Goal: Complete application form

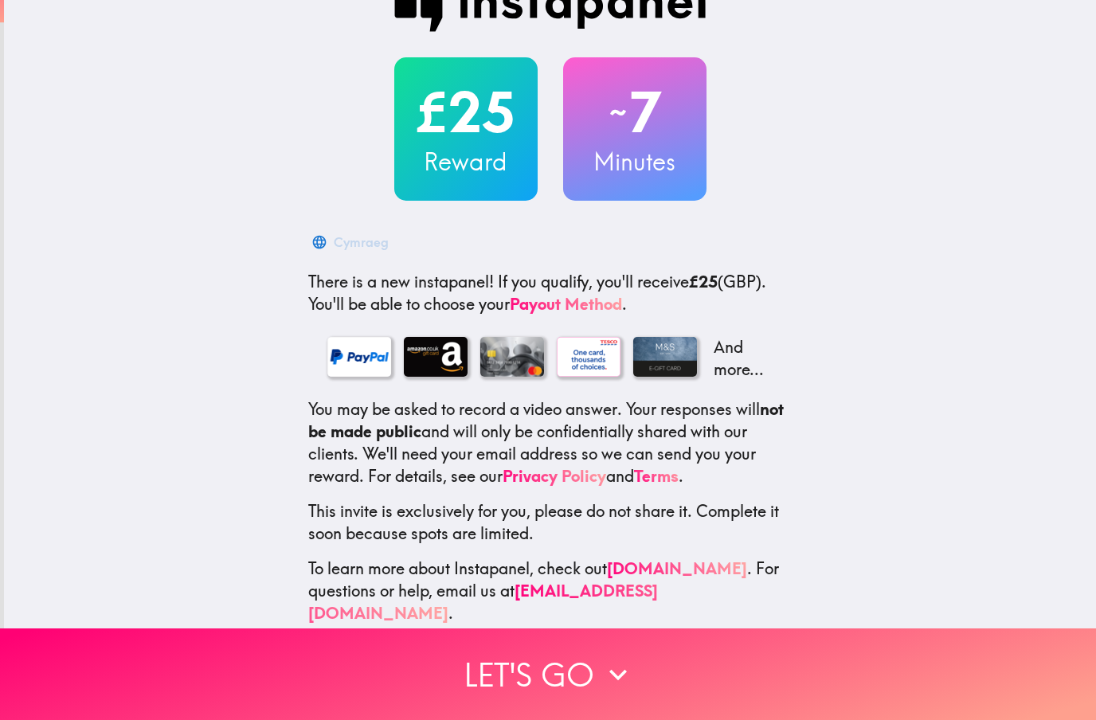
scroll to position [44, 0]
click at [603, 672] on icon "button" at bounding box center [618, 674] width 35 height 35
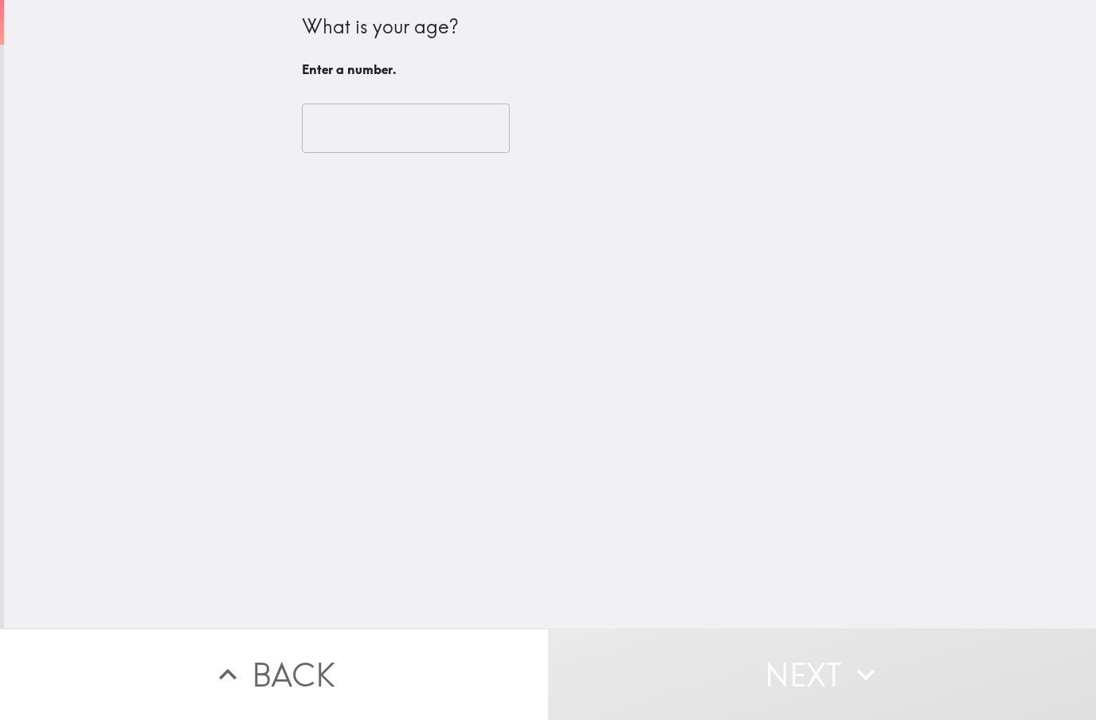
click at [410, 122] on input "number" at bounding box center [406, 128] width 208 height 49
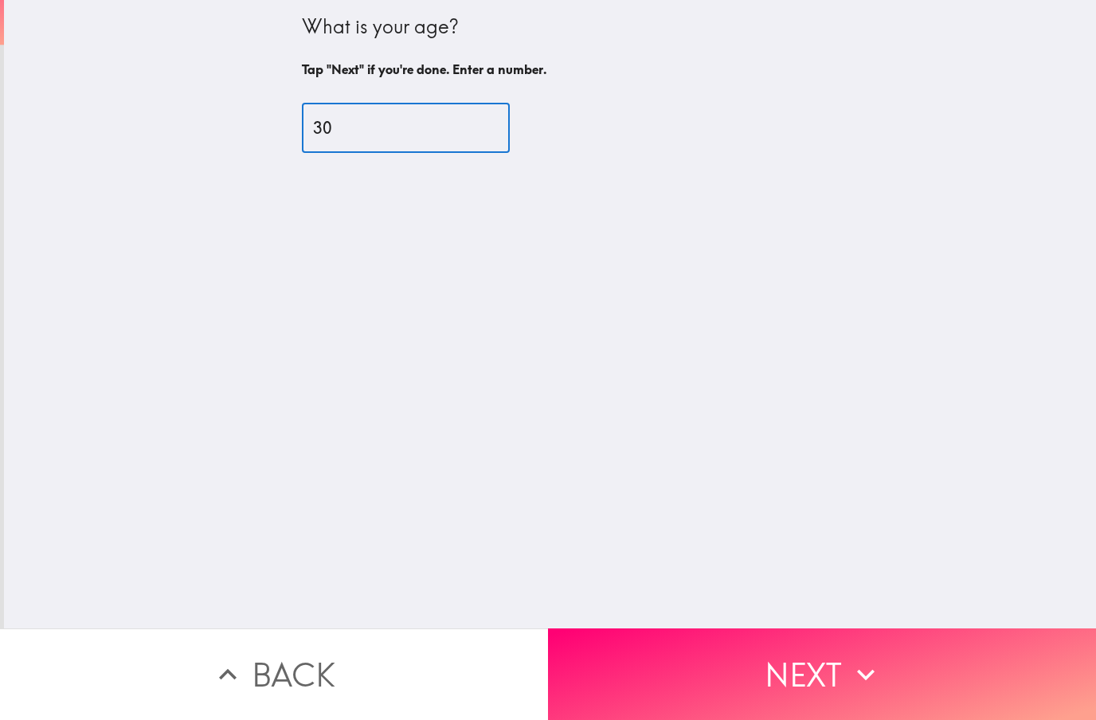
type input "30"
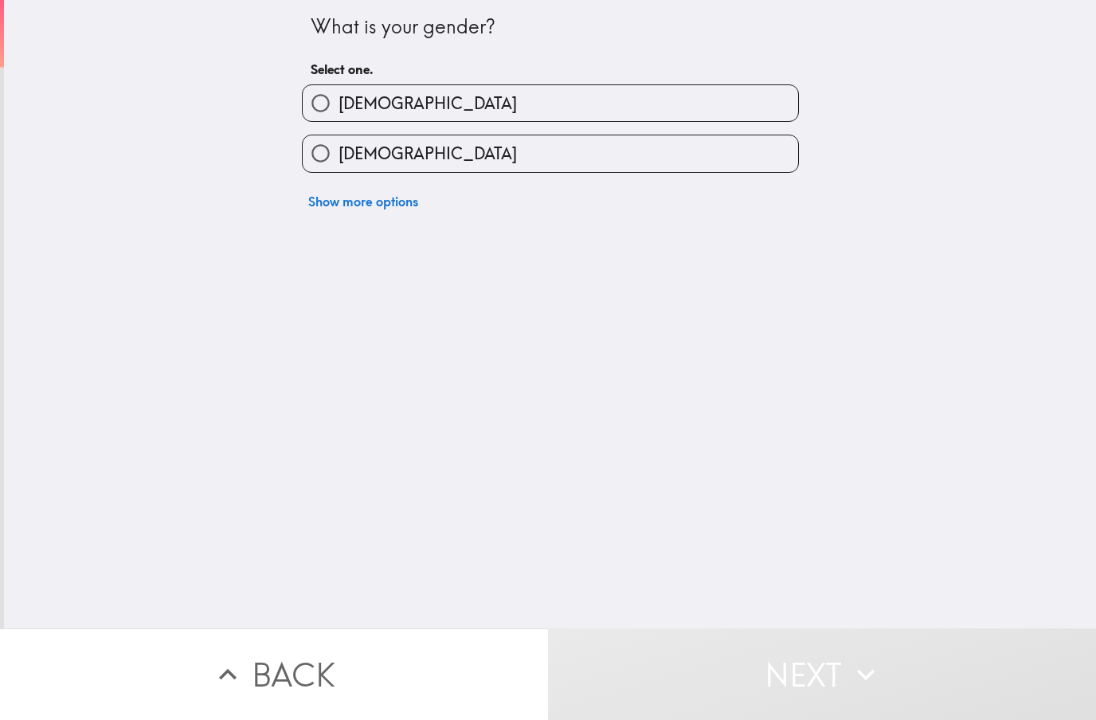
click at [632, 144] on label "Female" at bounding box center [550, 153] width 495 height 36
click at [339, 144] on input "Female" at bounding box center [321, 153] width 36 height 36
radio input "true"
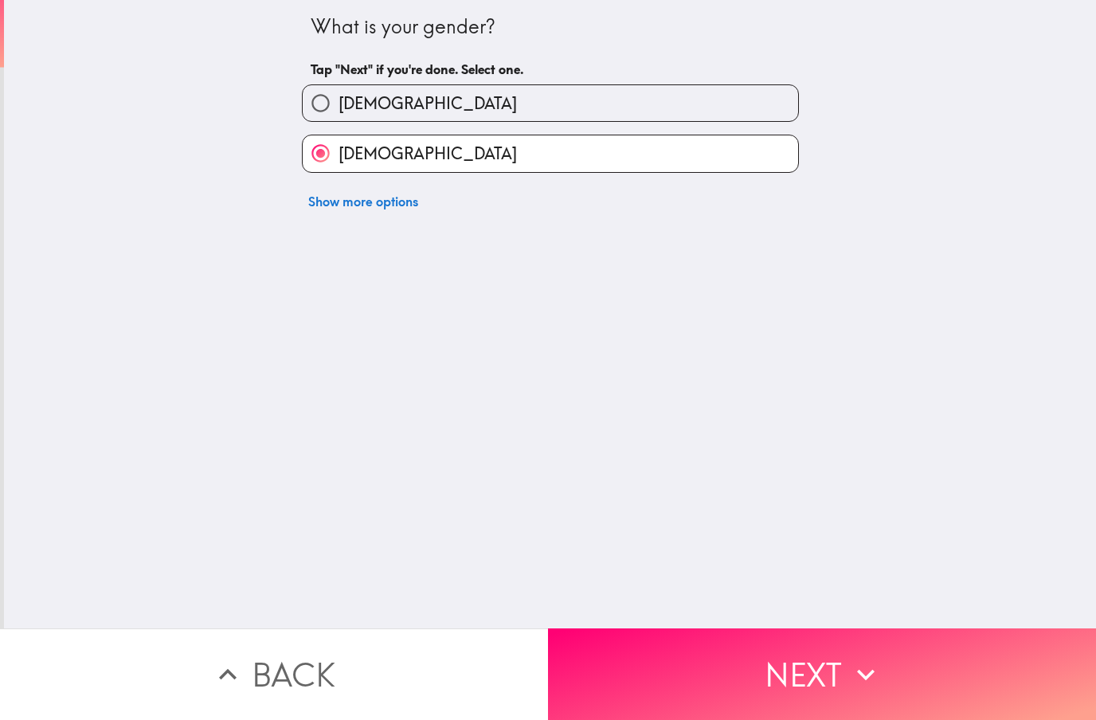
click at [835, 672] on button "Next" at bounding box center [822, 674] width 548 height 92
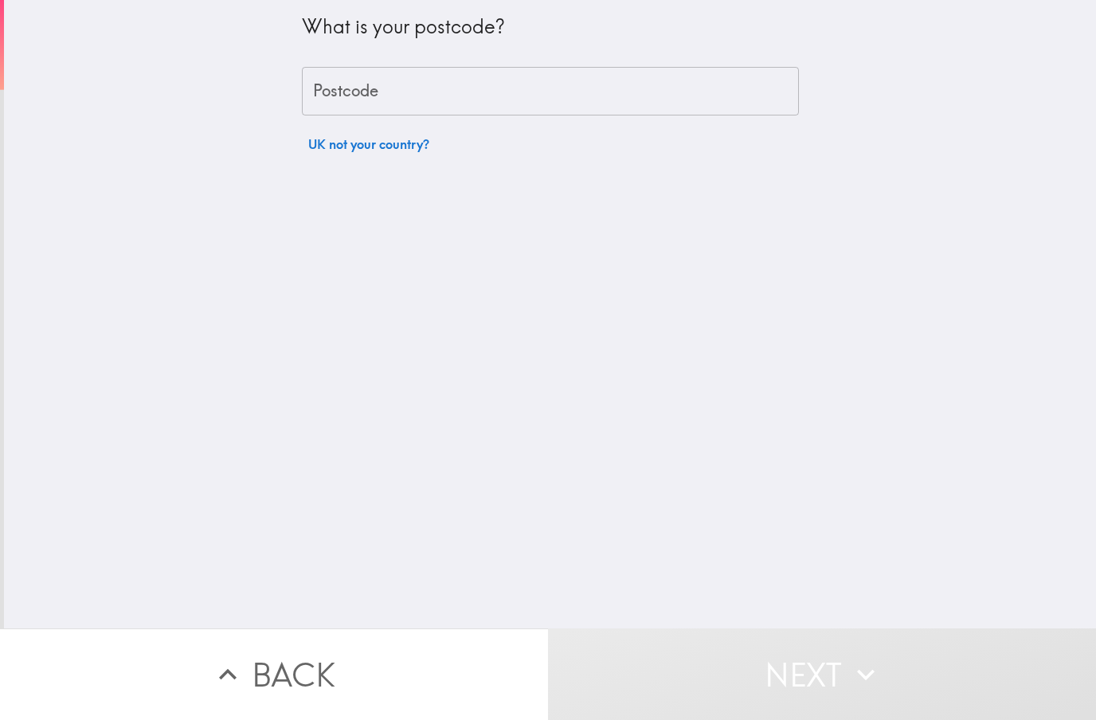
click at [527, 76] on input "Postcode" at bounding box center [550, 91] width 497 height 49
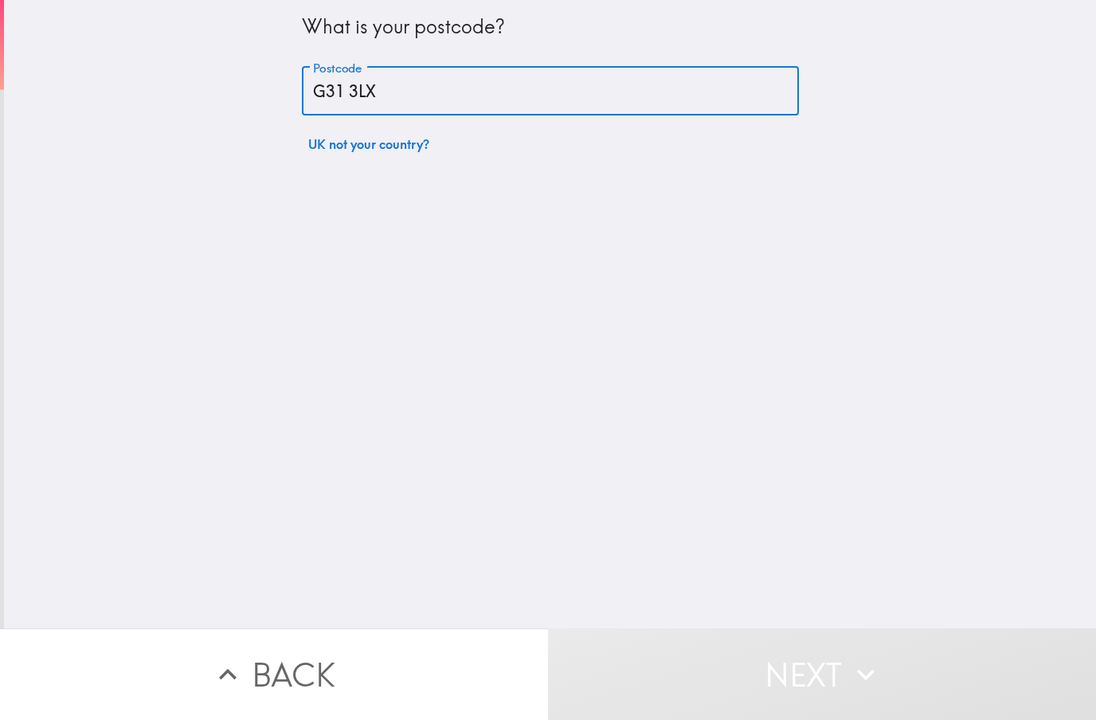
type input "G31 3LX"
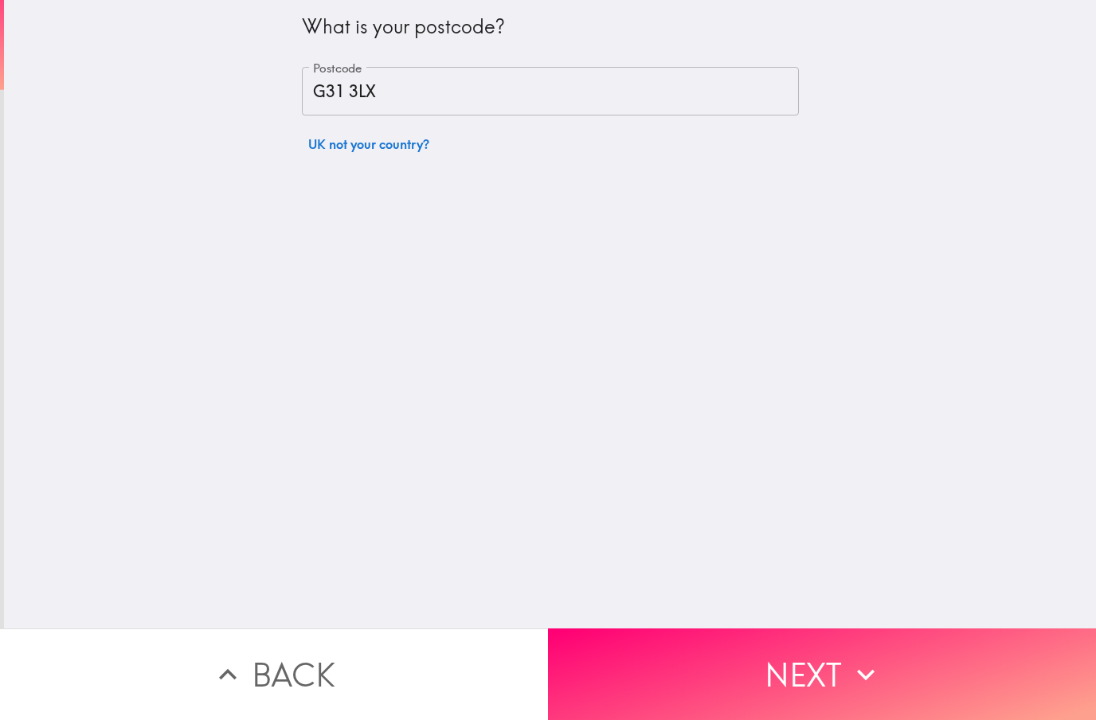
click at [821, 671] on button "Next" at bounding box center [822, 674] width 548 height 92
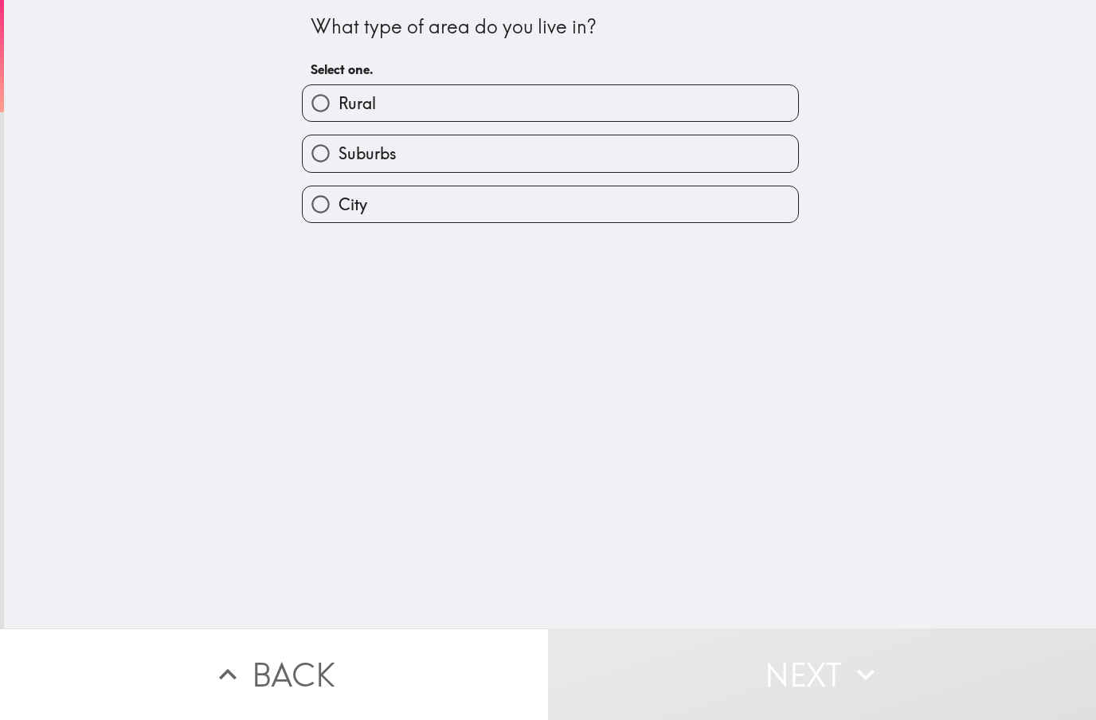
click at [505, 208] on label "City" at bounding box center [550, 204] width 495 height 36
click at [339, 208] on input "City" at bounding box center [321, 204] width 36 height 36
radio input "true"
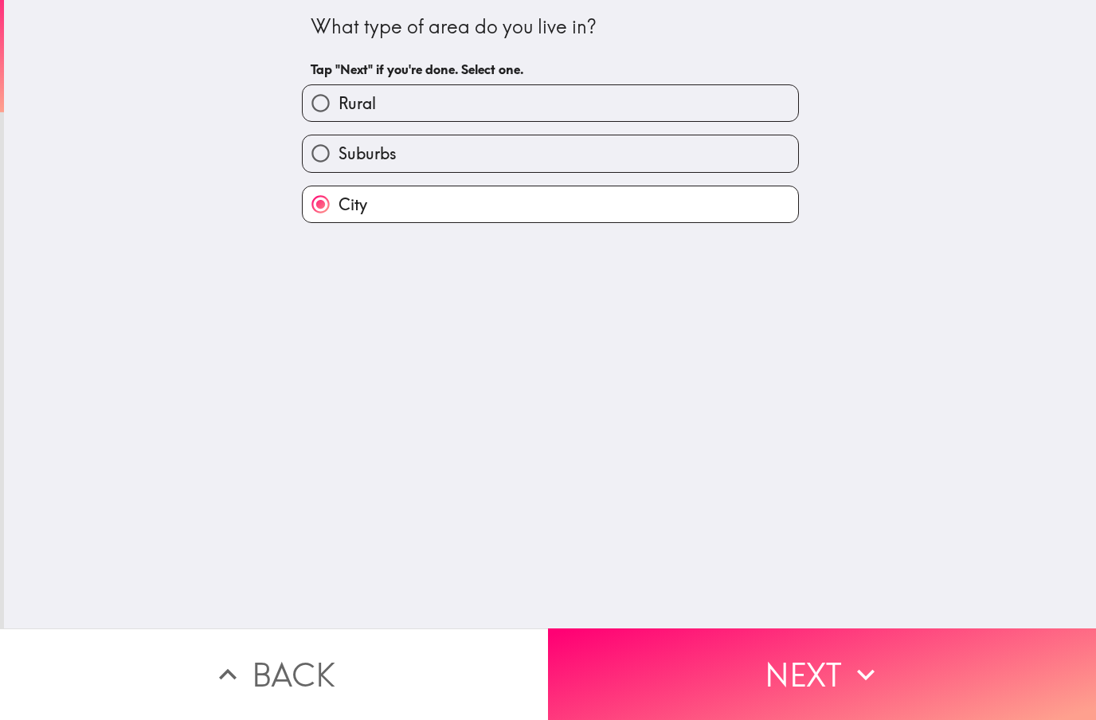
click at [778, 656] on button "Next" at bounding box center [822, 674] width 548 height 92
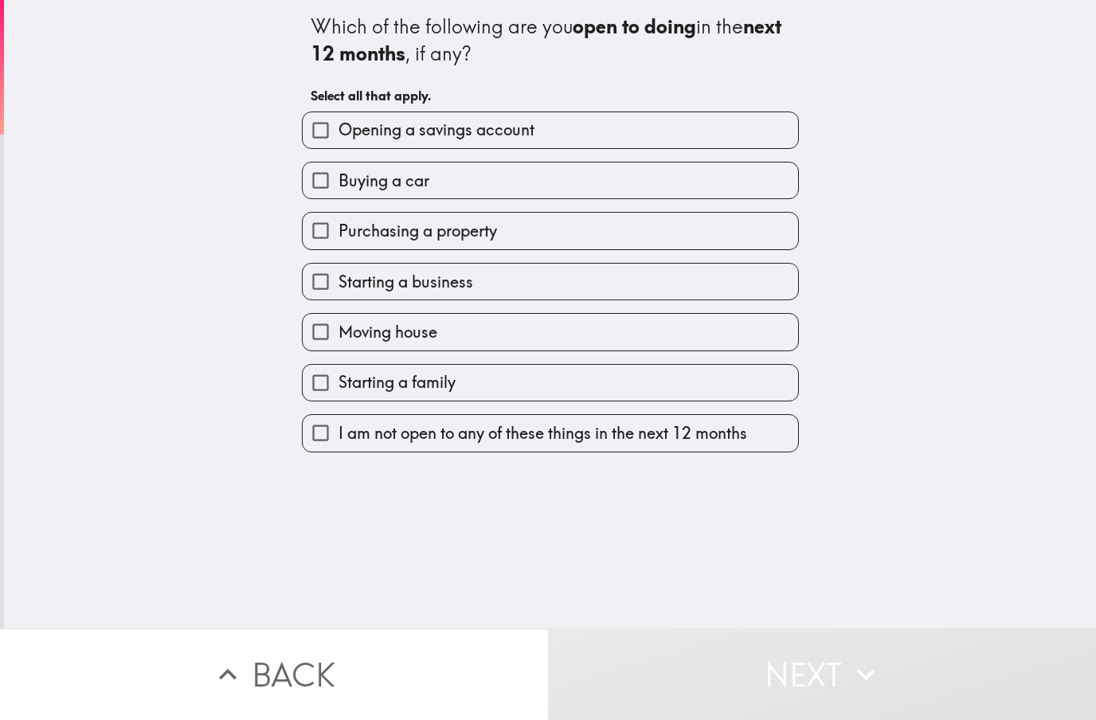
click at [567, 127] on label "Opening a savings account" at bounding box center [550, 130] width 495 height 36
click at [339, 127] on input "Opening a savings account" at bounding box center [321, 130] width 36 height 36
checkbox input "true"
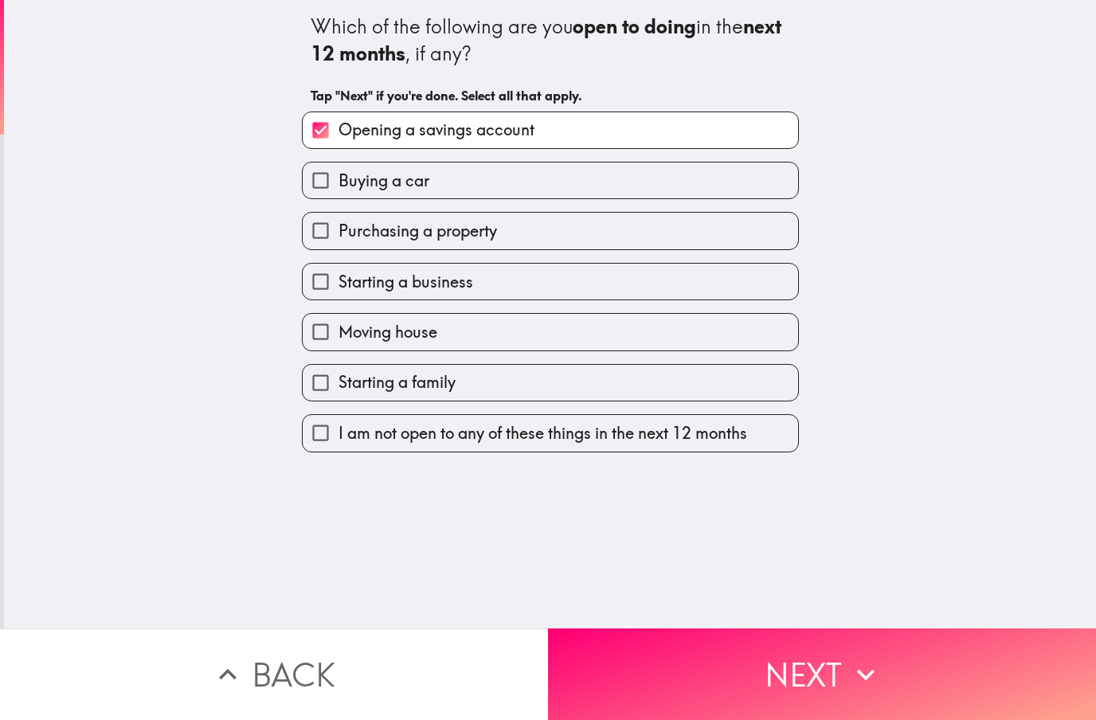
click at [568, 185] on label "Buying a car" at bounding box center [550, 180] width 495 height 36
click at [339, 185] on input "Buying a car" at bounding box center [321, 180] width 36 height 36
checkbox input "true"
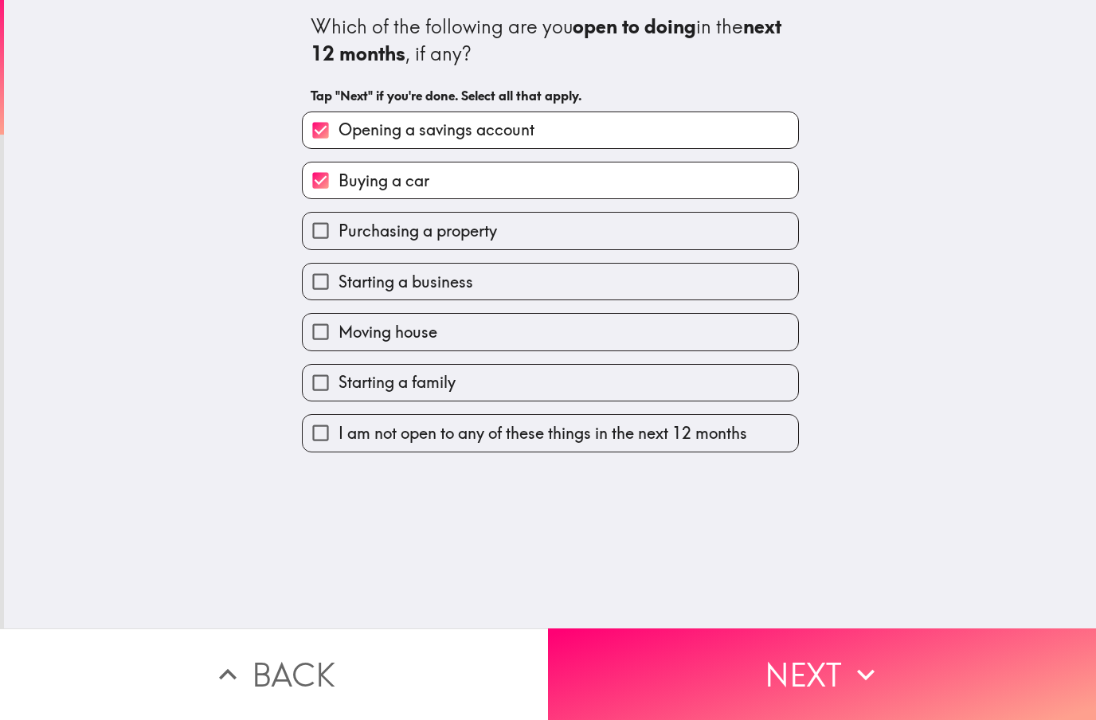
click at [519, 275] on label "Starting a business" at bounding box center [550, 282] width 495 height 36
click at [339, 275] on input "Starting a business" at bounding box center [321, 282] width 36 height 36
checkbox input "true"
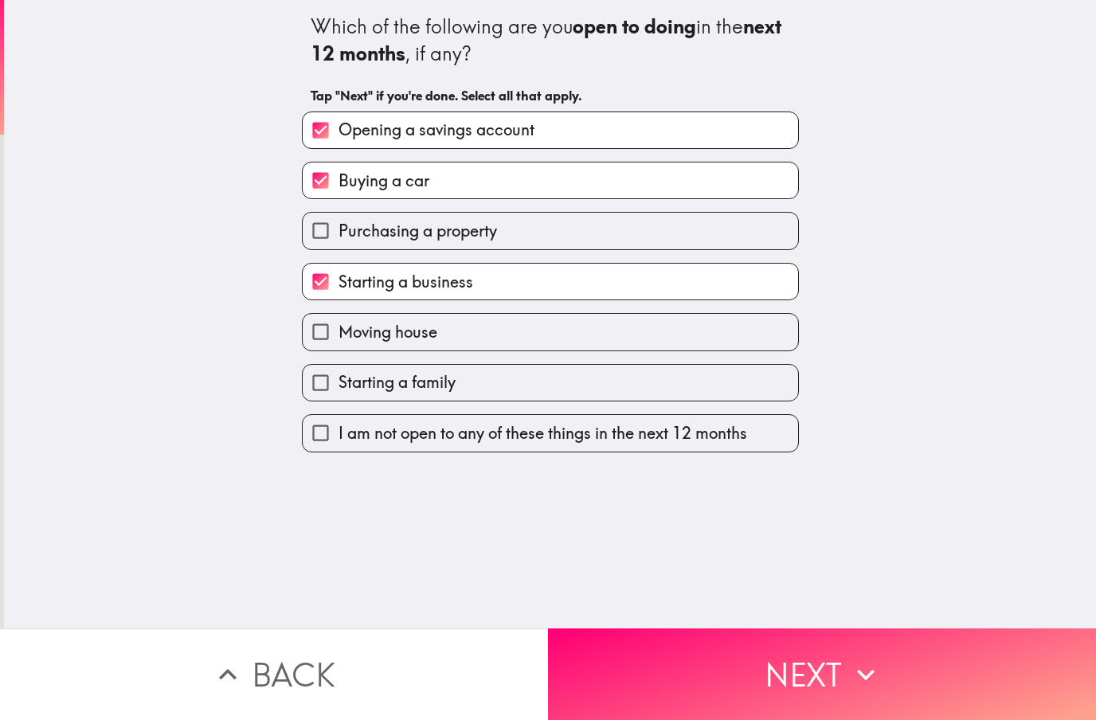
click at [798, 670] on button "Next" at bounding box center [822, 674] width 548 height 92
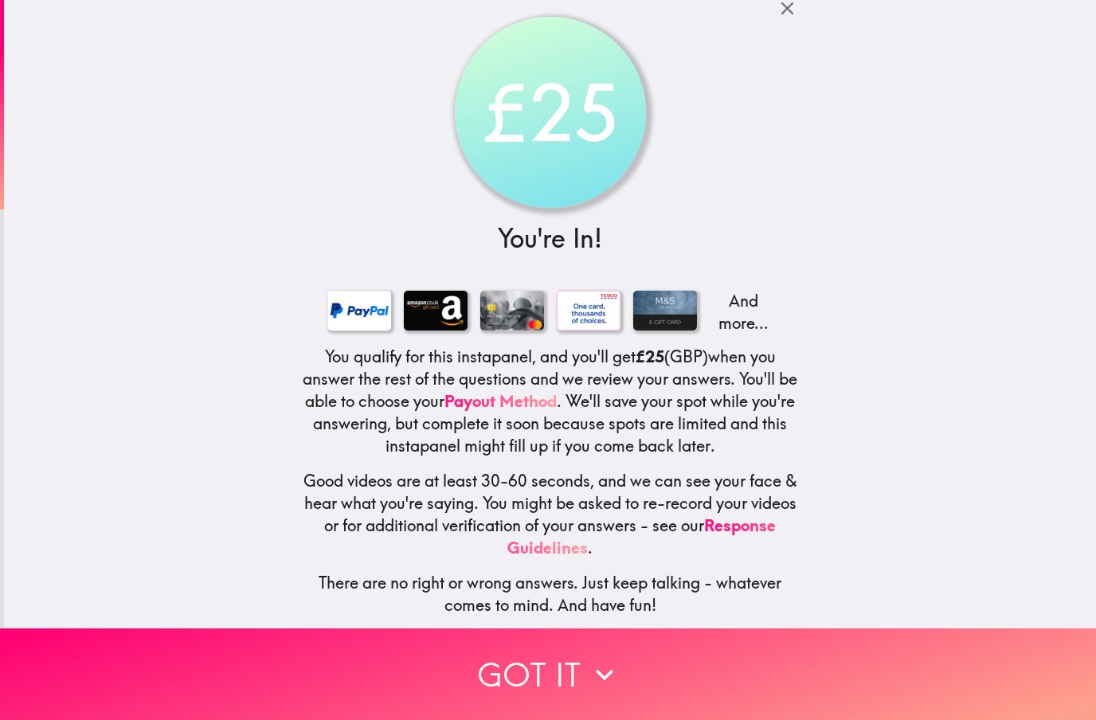
scroll to position [9, 0]
click at [577, 674] on button "Got it" at bounding box center [548, 674] width 1096 height 92
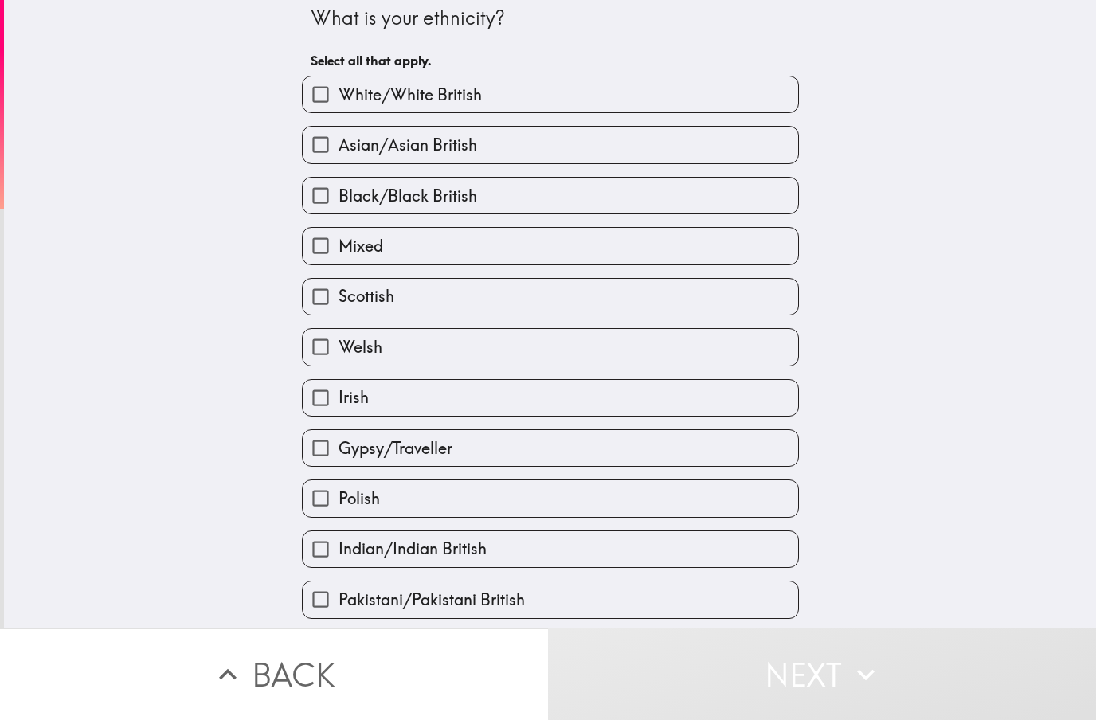
click at [576, 94] on label "White/White British" at bounding box center [550, 94] width 495 height 36
click at [339, 94] on input "White/White British" at bounding box center [321, 94] width 36 height 36
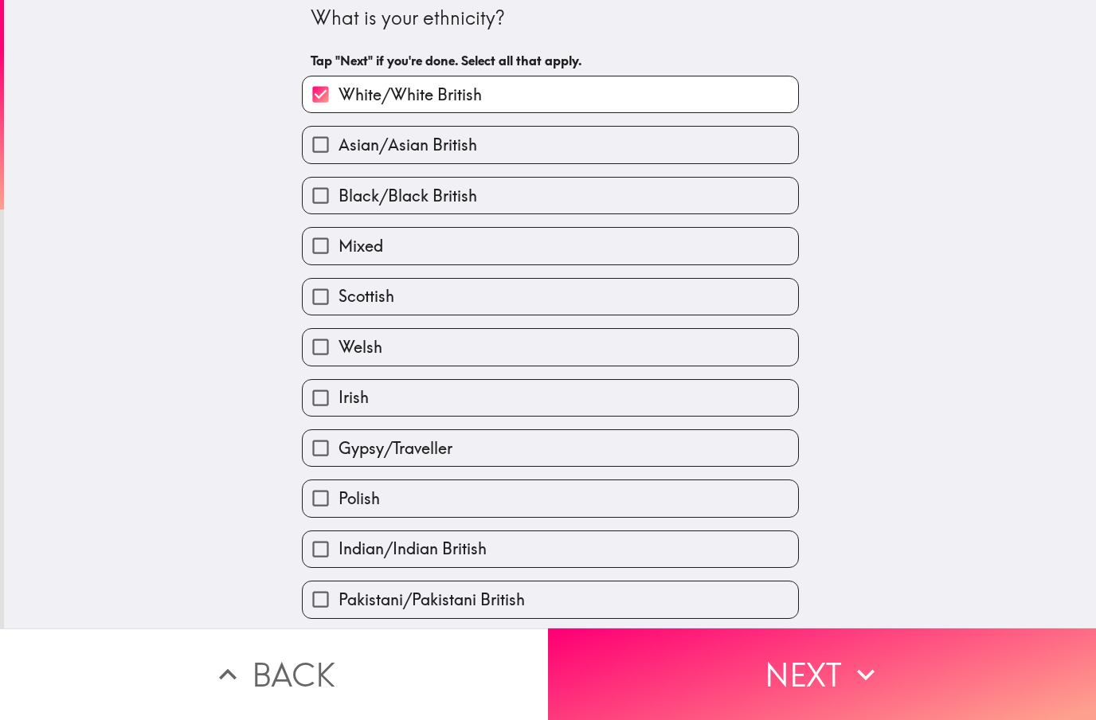
click at [517, 96] on label "White/White British" at bounding box center [550, 94] width 495 height 36
click at [339, 96] on input "White/White British" at bounding box center [321, 94] width 36 height 36
checkbox input "false"
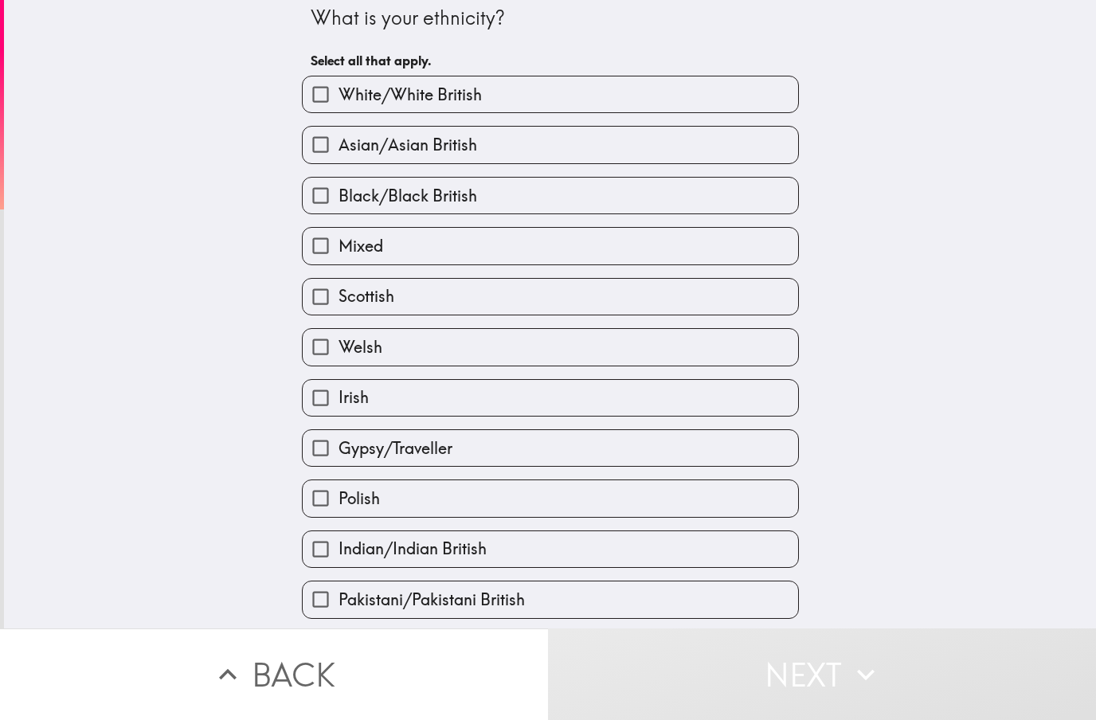
click at [474, 305] on label "Scottish" at bounding box center [550, 297] width 495 height 36
click at [339, 305] on input "Scottish" at bounding box center [321, 297] width 36 height 36
checkbox input "true"
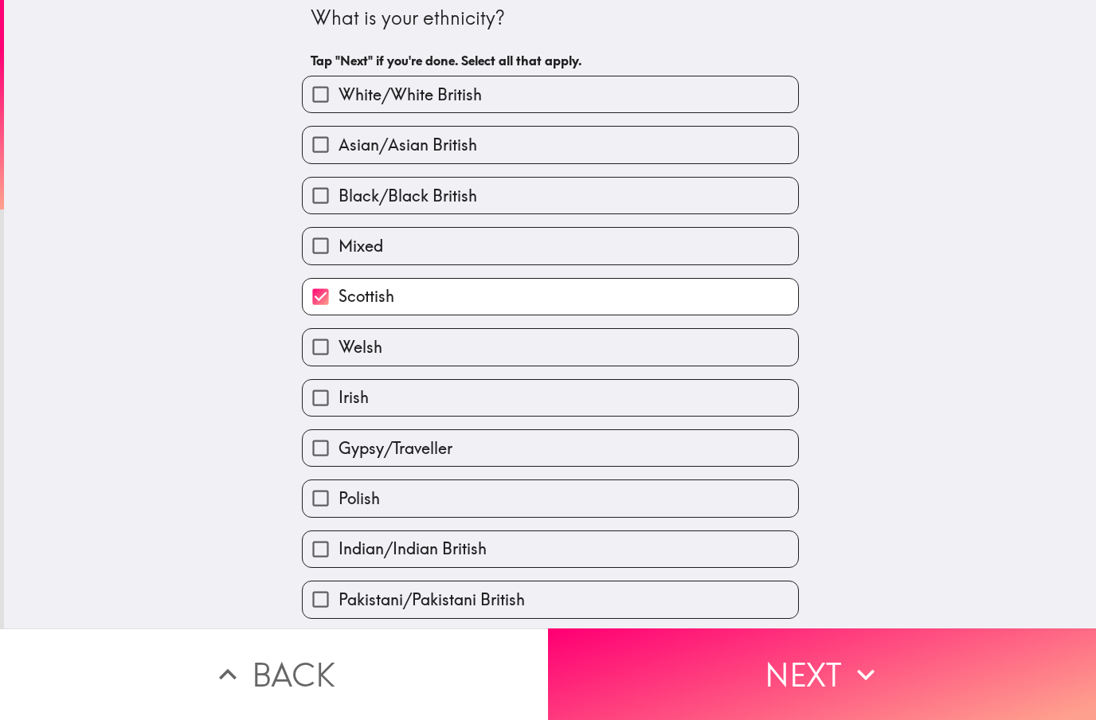
click at [832, 681] on button "Next" at bounding box center [822, 674] width 548 height 92
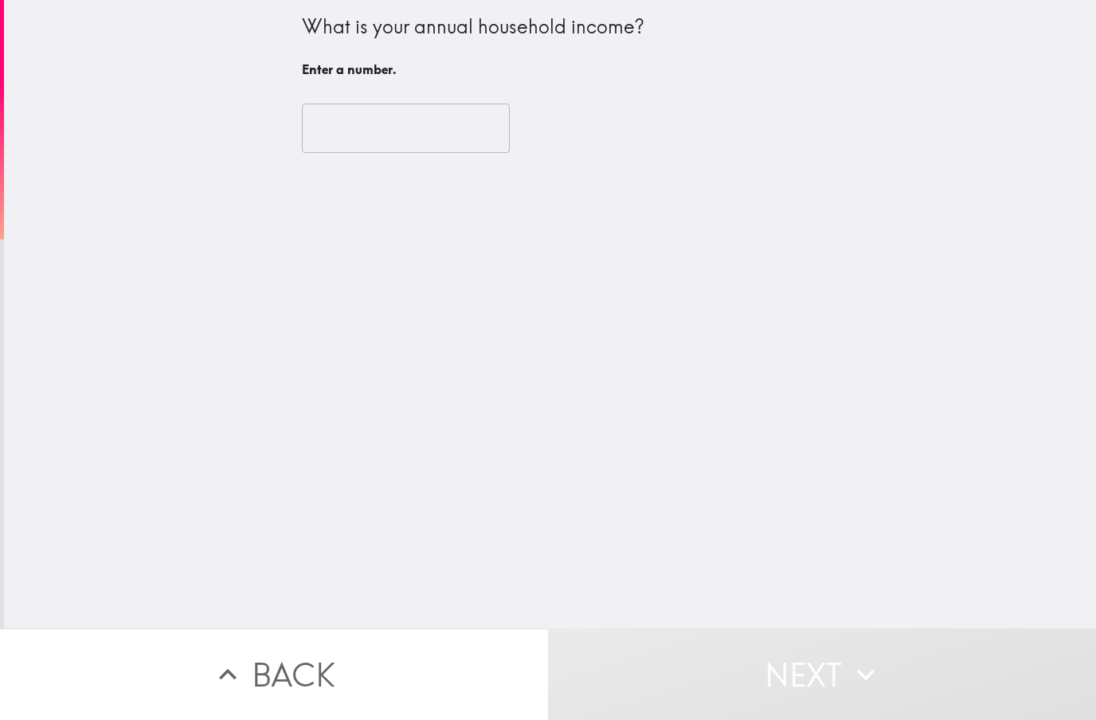
click at [436, 126] on input "number" at bounding box center [406, 128] width 208 height 49
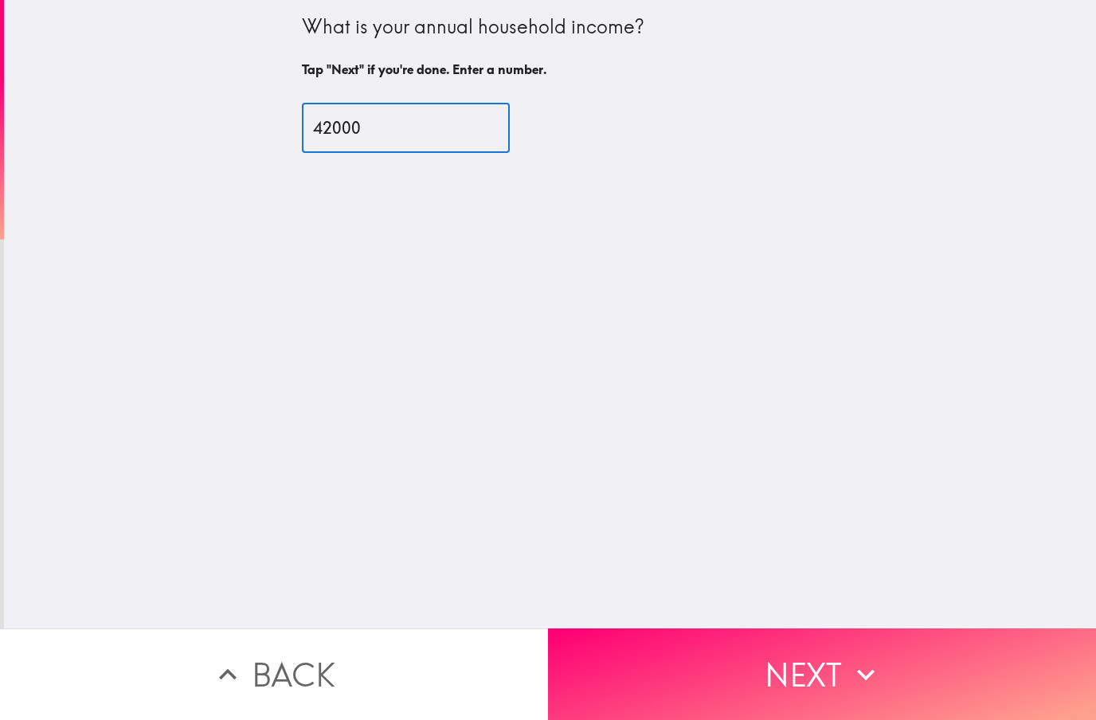
type input "42000"
click at [745, 237] on div "What is your annual household income? Tap "Next" if you're done. Enter a number…" at bounding box center [550, 314] width 1092 height 628
click at [820, 659] on button "Next" at bounding box center [822, 674] width 548 height 92
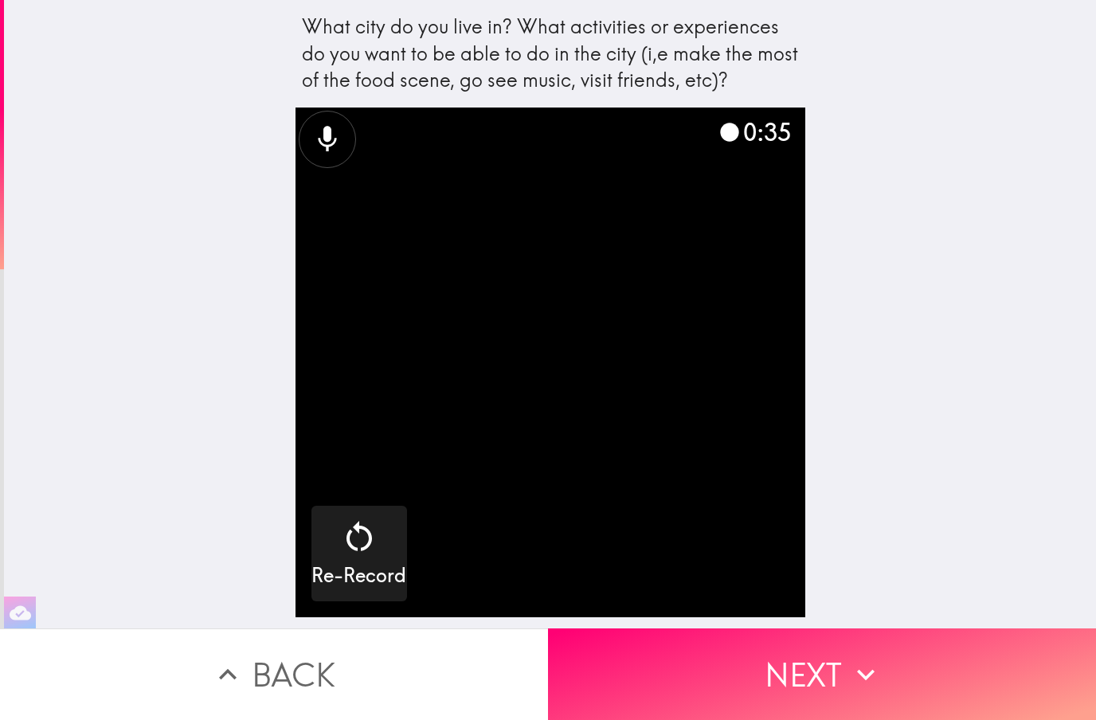
click at [355, 535] on icon "button" at bounding box center [359, 537] width 38 height 38
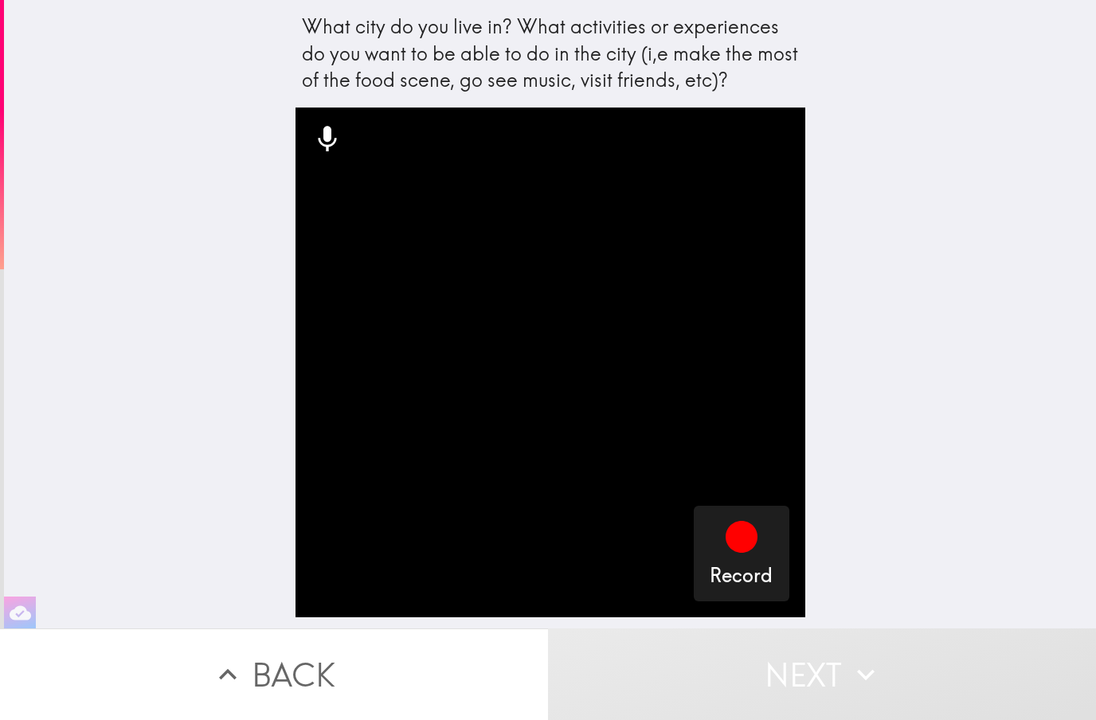
click at [747, 545] on icon "button" at bounding box center [742, 537] width 32 height 32
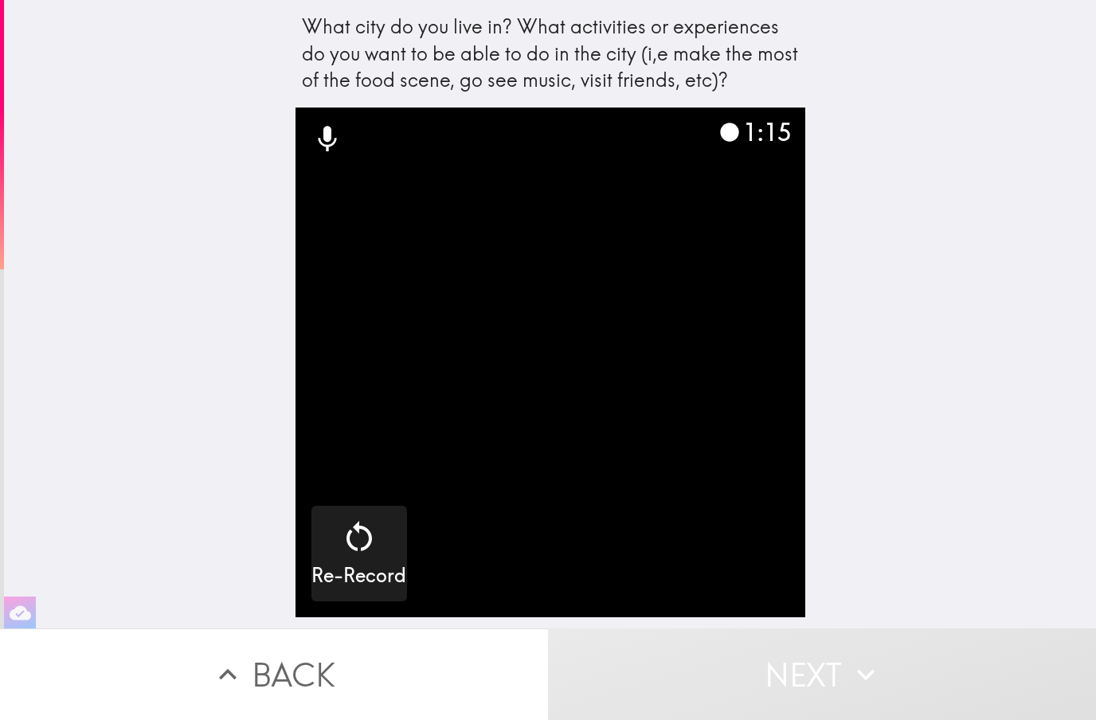
click at [840, 669] on button "Next" at bounding box center [822, 674] width 548 height 92
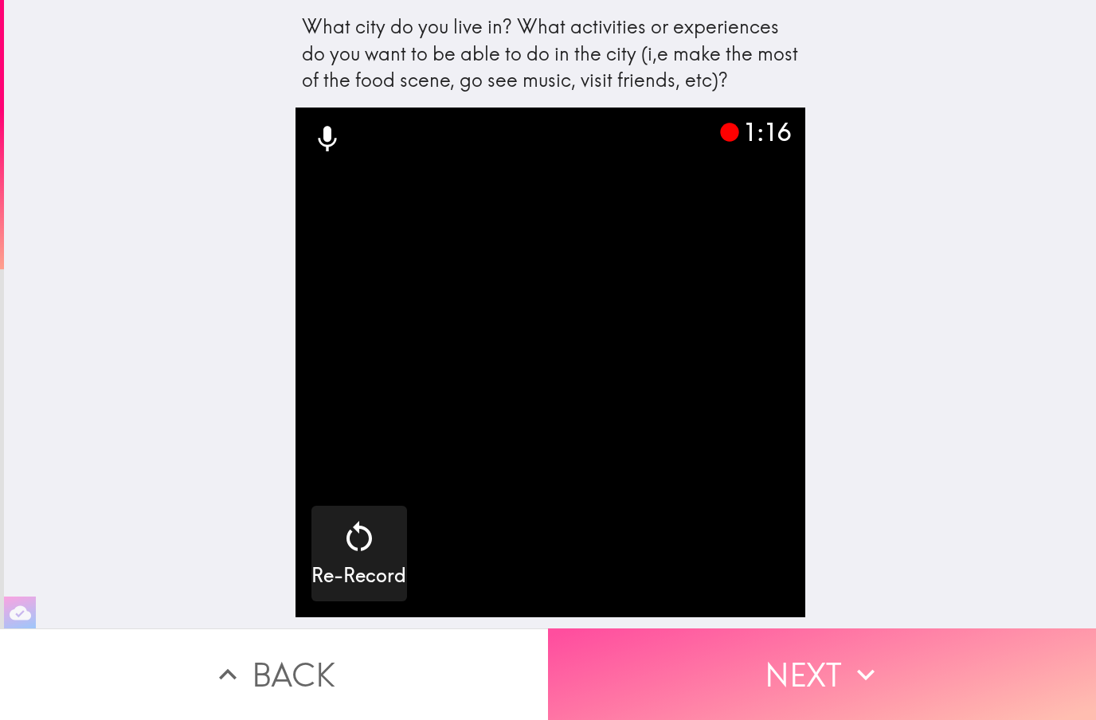
click at [848, 674] on icon "button" at bounding box center [865, 674] width 35 height 35
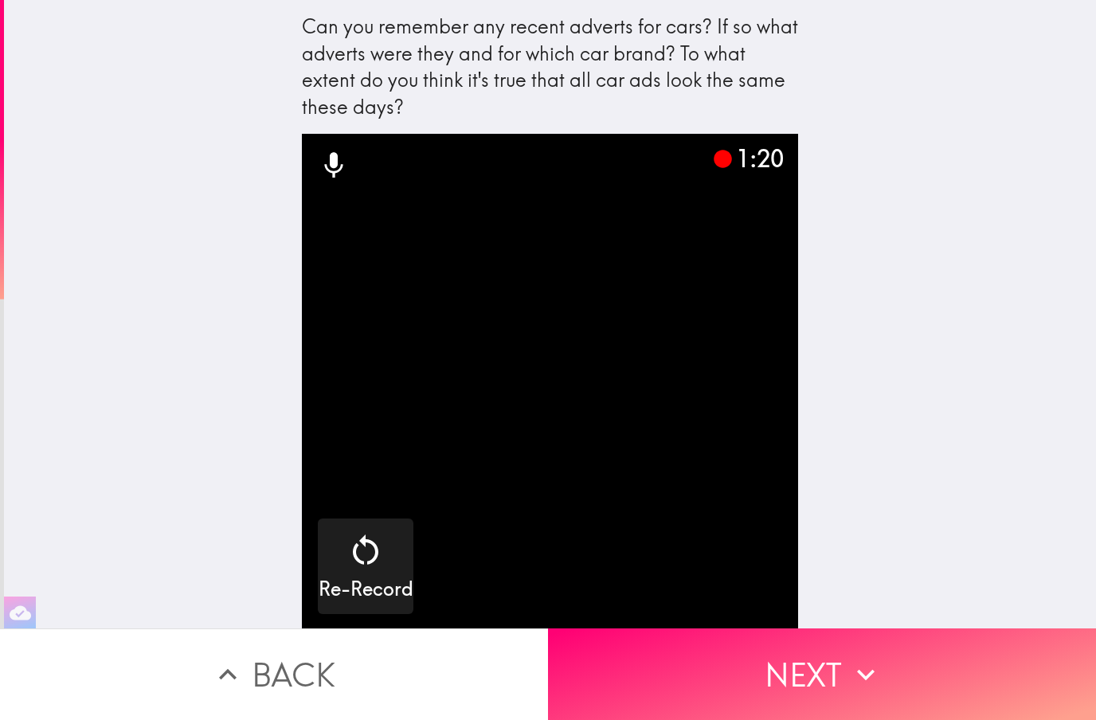
click at [872, 668] on icon "button" at bounding box center [865, 674] width 35 height 35
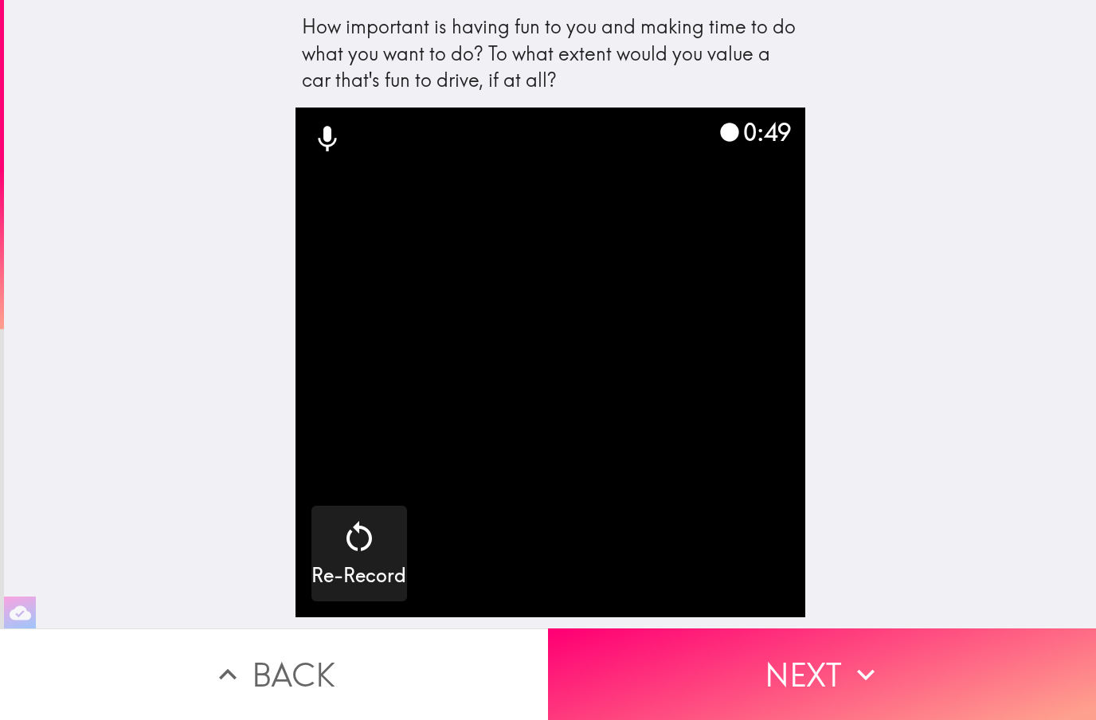
click at [872, 672] on icon "button" at bounding box center [866, 674] width 18 height 11
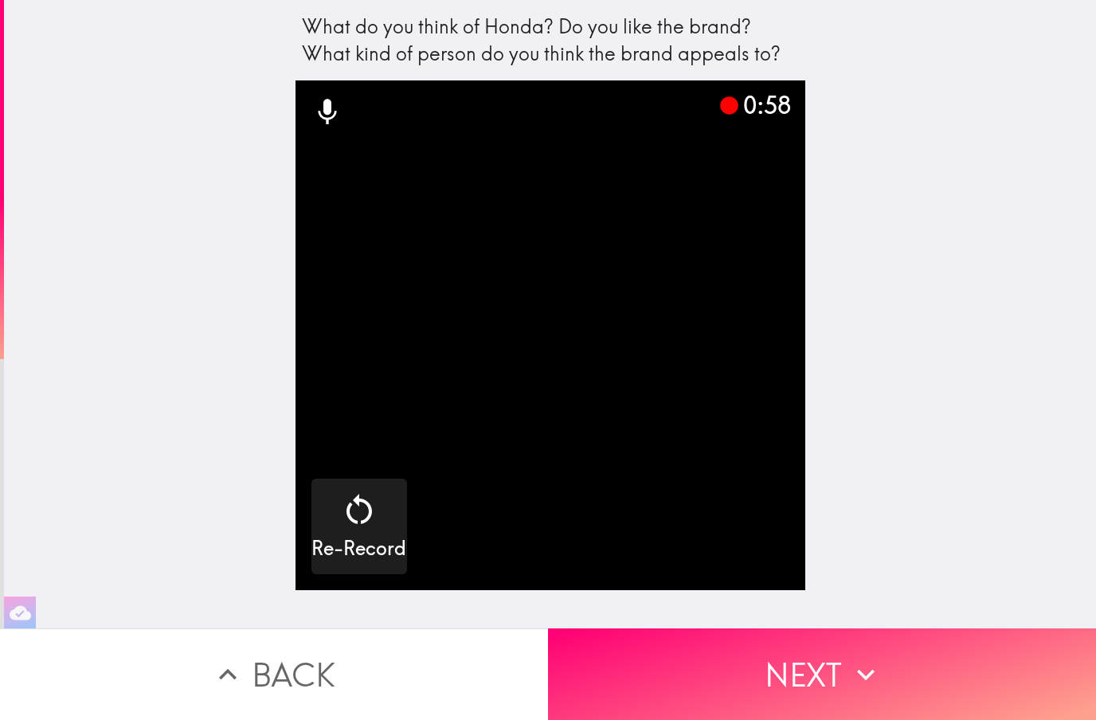
click at [856, 664] on icon "button" at bounding box center [865, 674] width 35 height 35
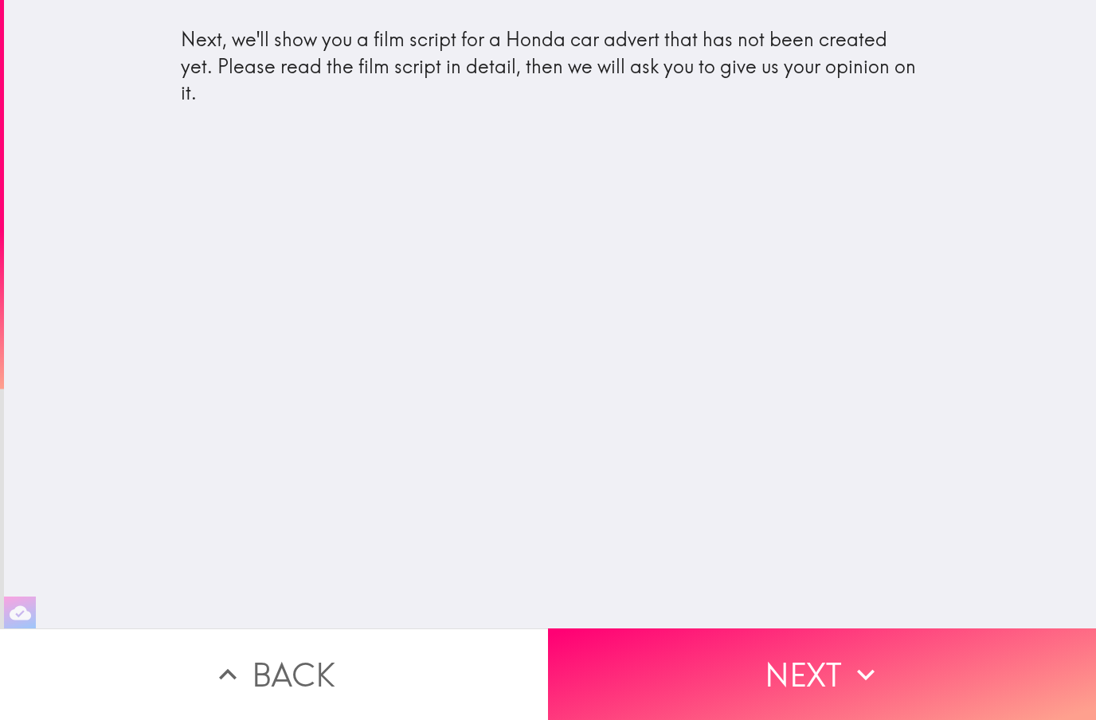
click at [862, 671] on icon "button" at bounding box center [865, 674] width 35 height 35
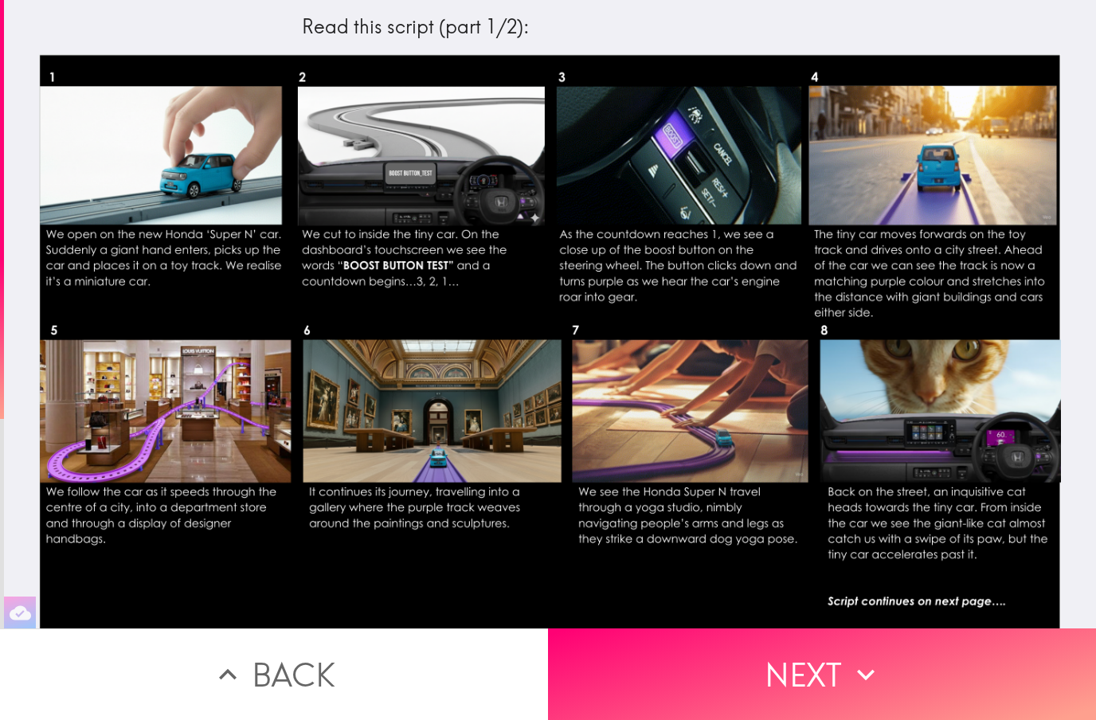
click at [874, 655] on button "Next" at bounding box center [822, 674] width 548 height 92
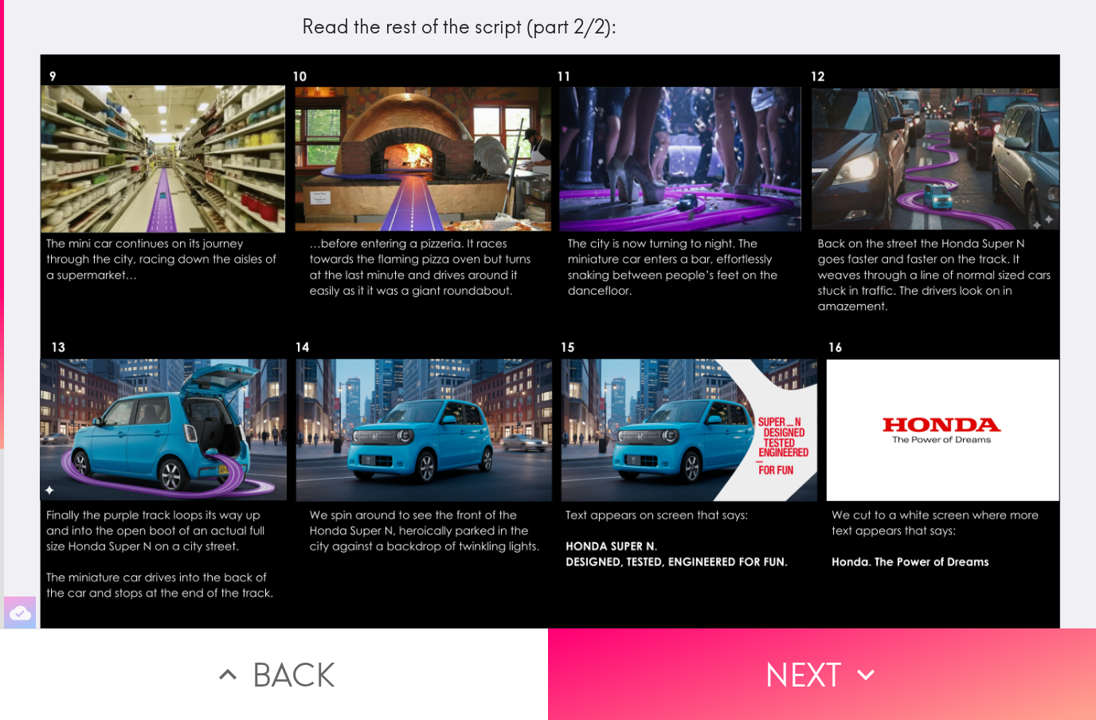
click at [884, 664] on button "Next" at bounding box center [822, 674] width 548 height 92
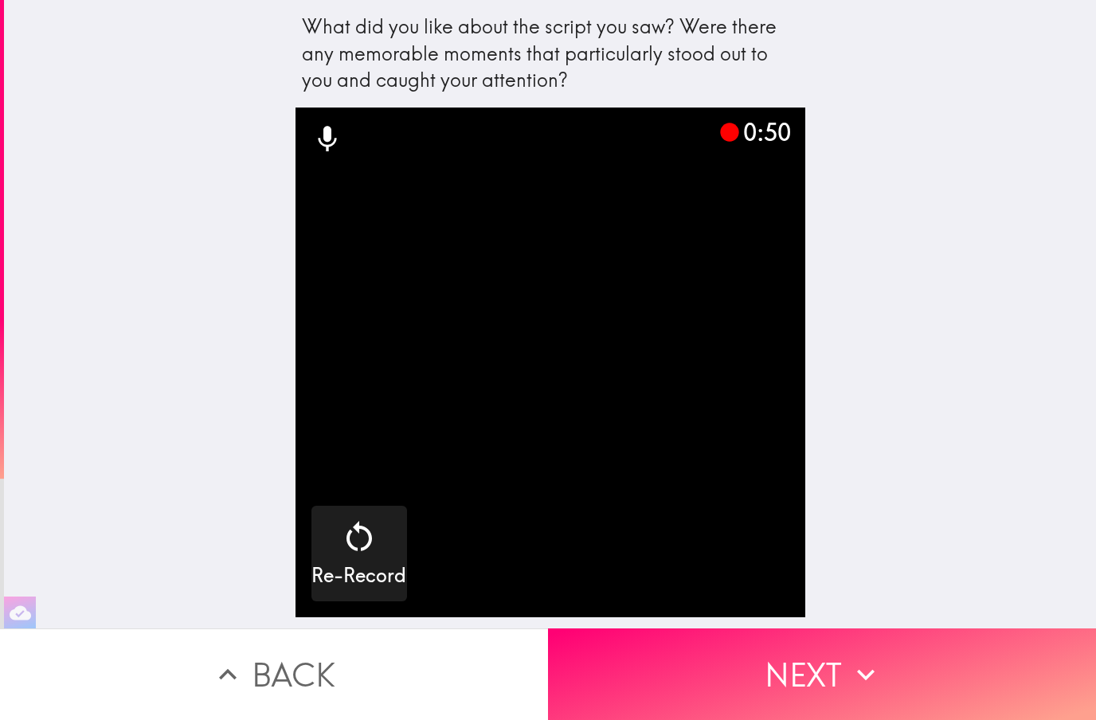
click at [791, 675] on button "Next" at bounding box center [822, 674] width 548 height 92
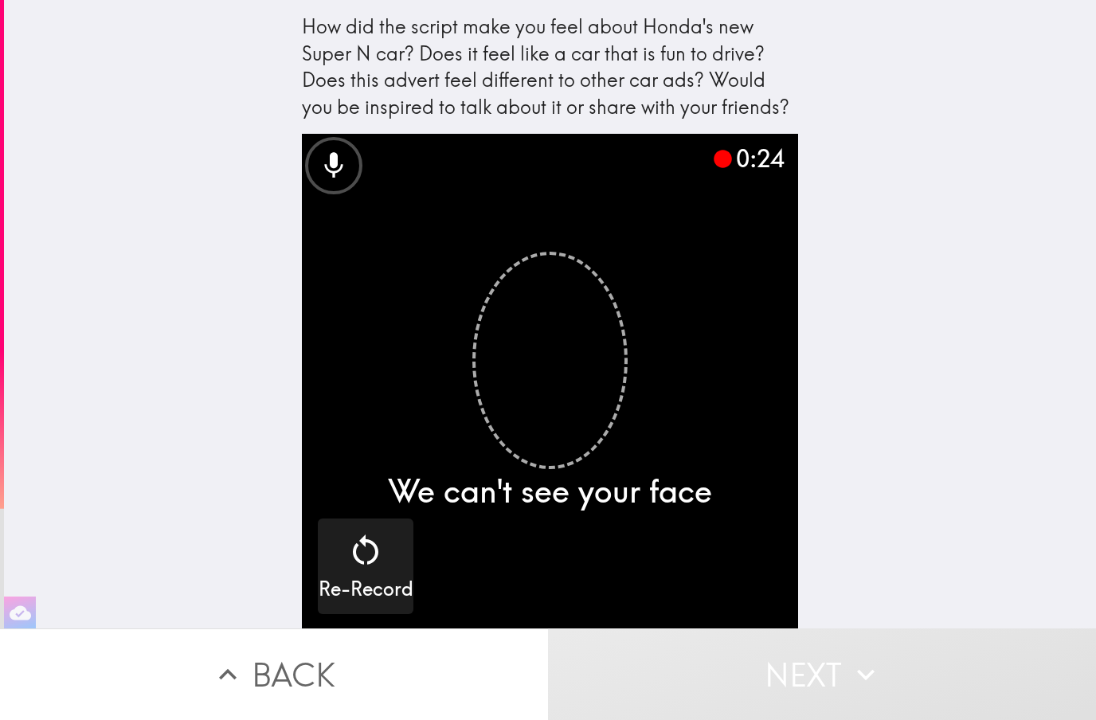
click at [350, 538] on icon "button" at bounding box center [365, 550] width 38 height 38
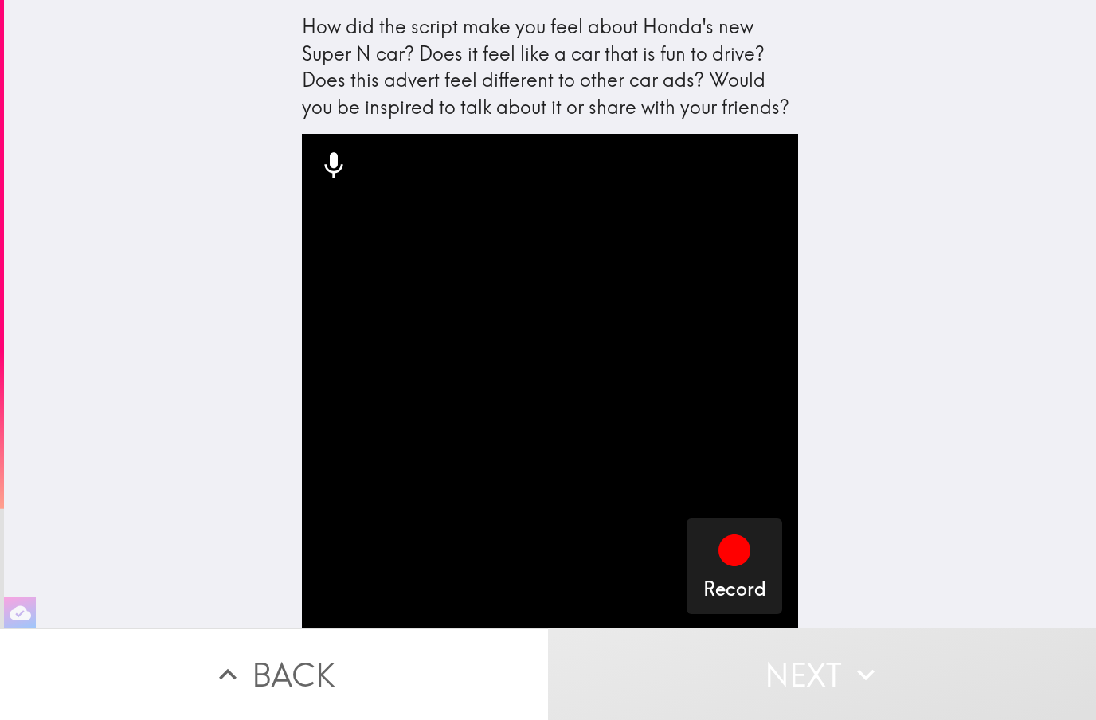
click at [736, 559] on icon "button" at bounding box center [734, 550] width 32 height 32
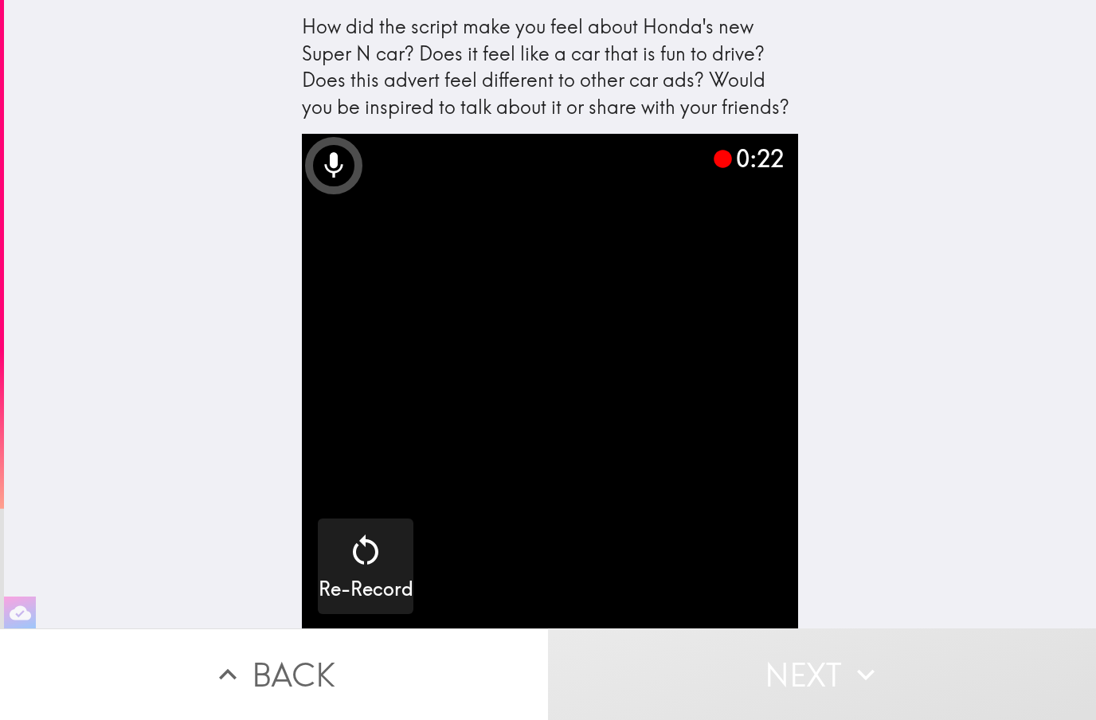
click at [362, 577] on h5 "Re-Record" at bounding box center [366, 589] width 95 height 27
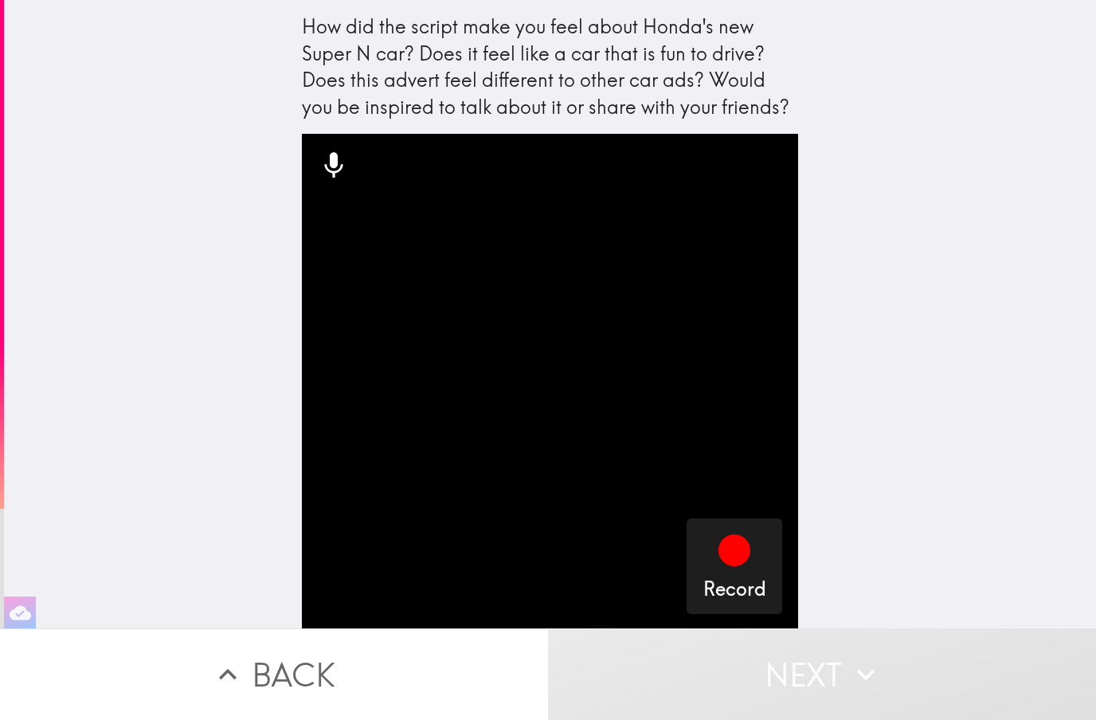
click at [746, 538] on icon "button" at bounding box center [734, 550] width 32 height 32
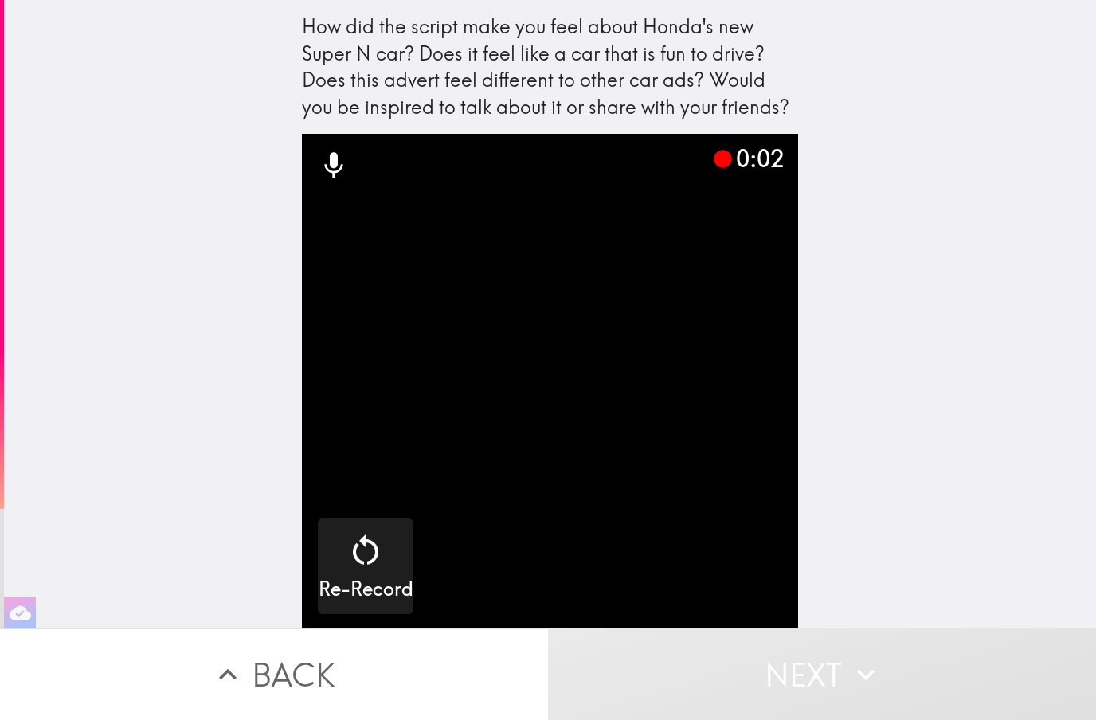
click at [365, 555] on icon "button" at bounding box center [365, 550] width 38 height 38
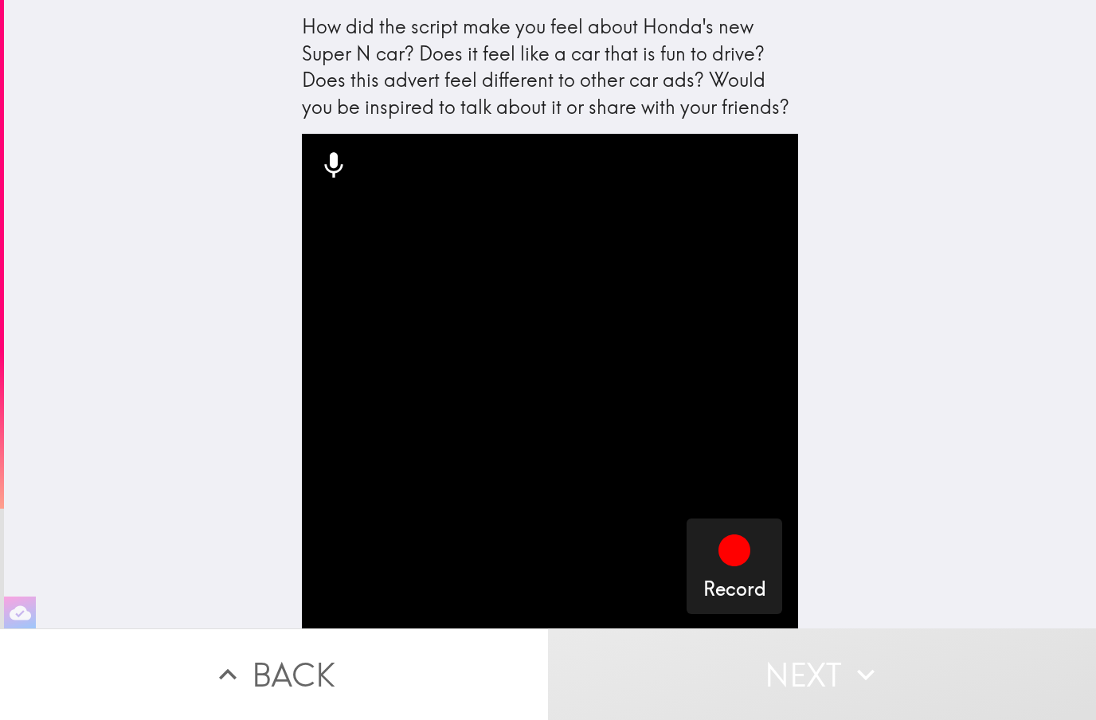
click at [749, 558] on icon "button" at bounding box center [734, 550] width 38 height 38
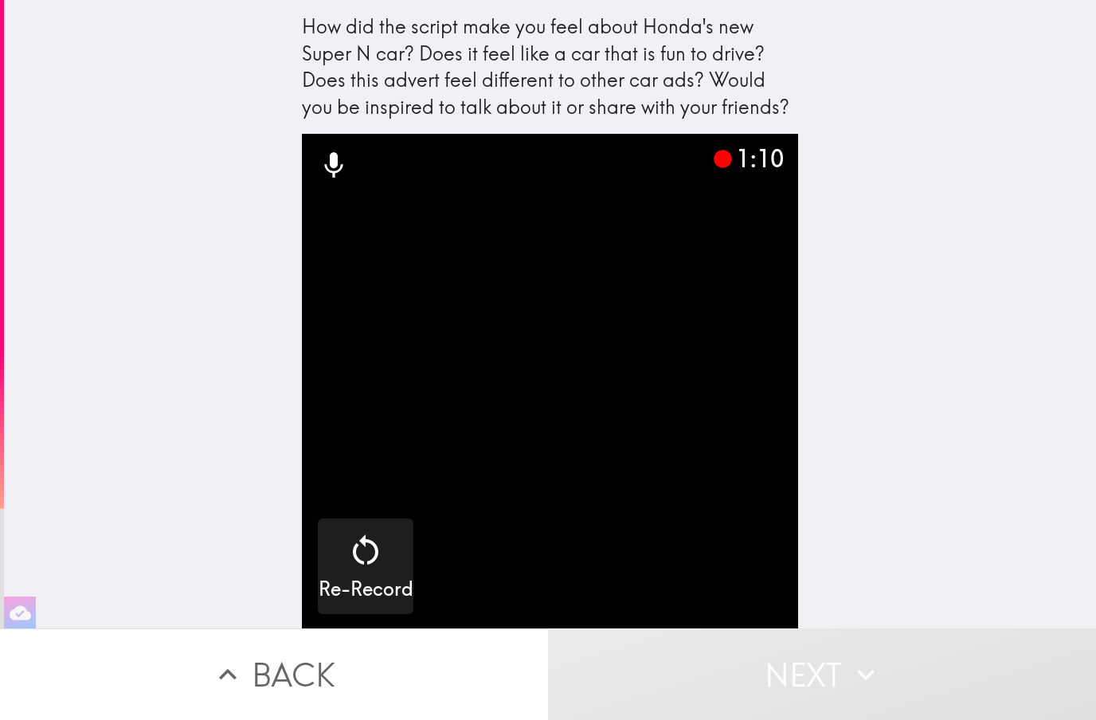
click at [851, 664] on icon "button" at bounding box center [865, 674] width 35 height 35
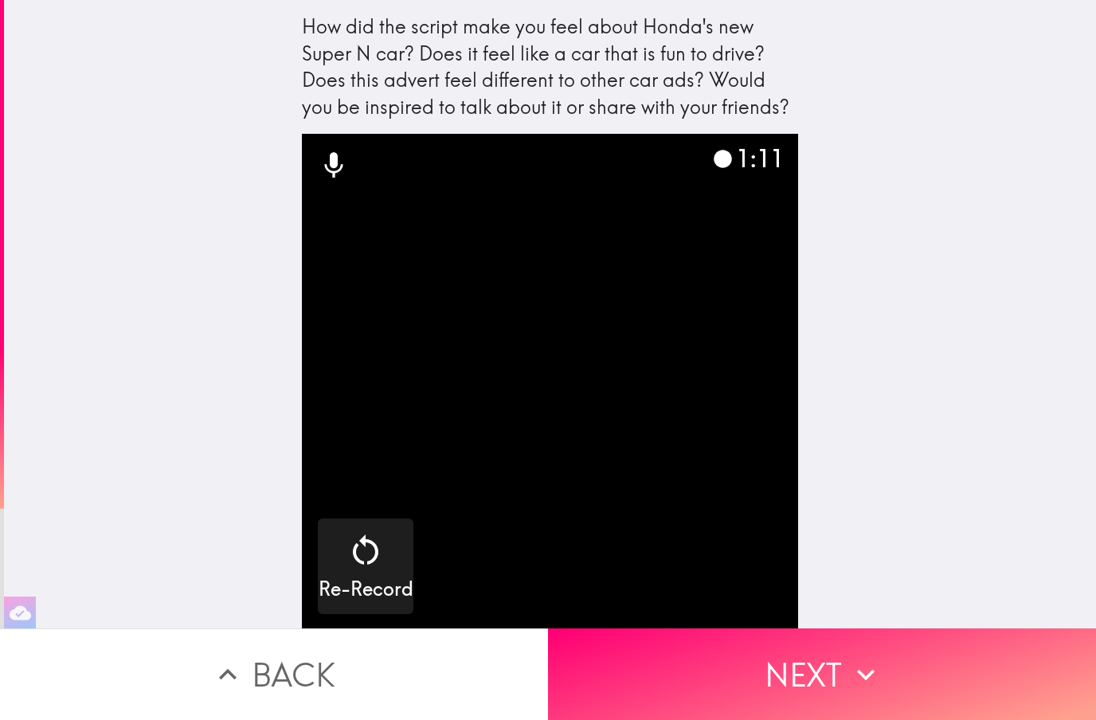
click at [858, 666] on icon "button" at bounding box center [865, 674] width 35 height 35
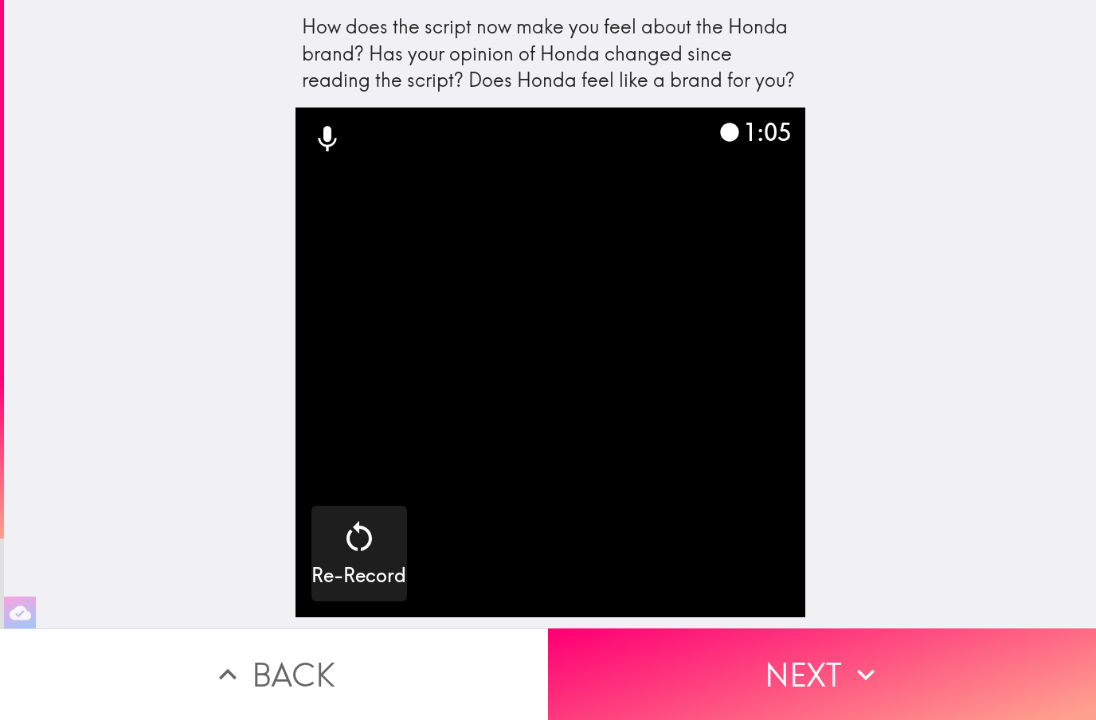
click at [862, 679] on icon "button" at bounding box center [865, 674] width 35 height 35
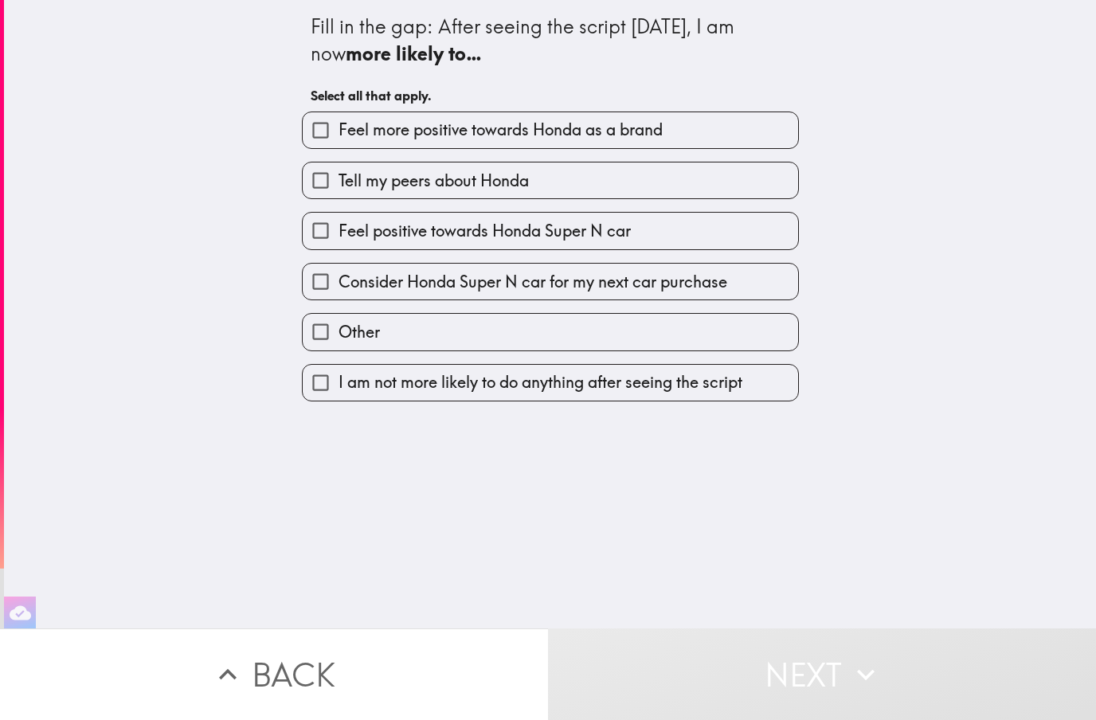
click at [648, 127] on span "Feel more positive towards Honda as a brand" at bounding box center [501, 130] width 324 height 22
click at [339, 127] on input "Feel more positive towards Honda as a brand" at bounding box center [321, 130] width 36 height 36
checkbox input "true"
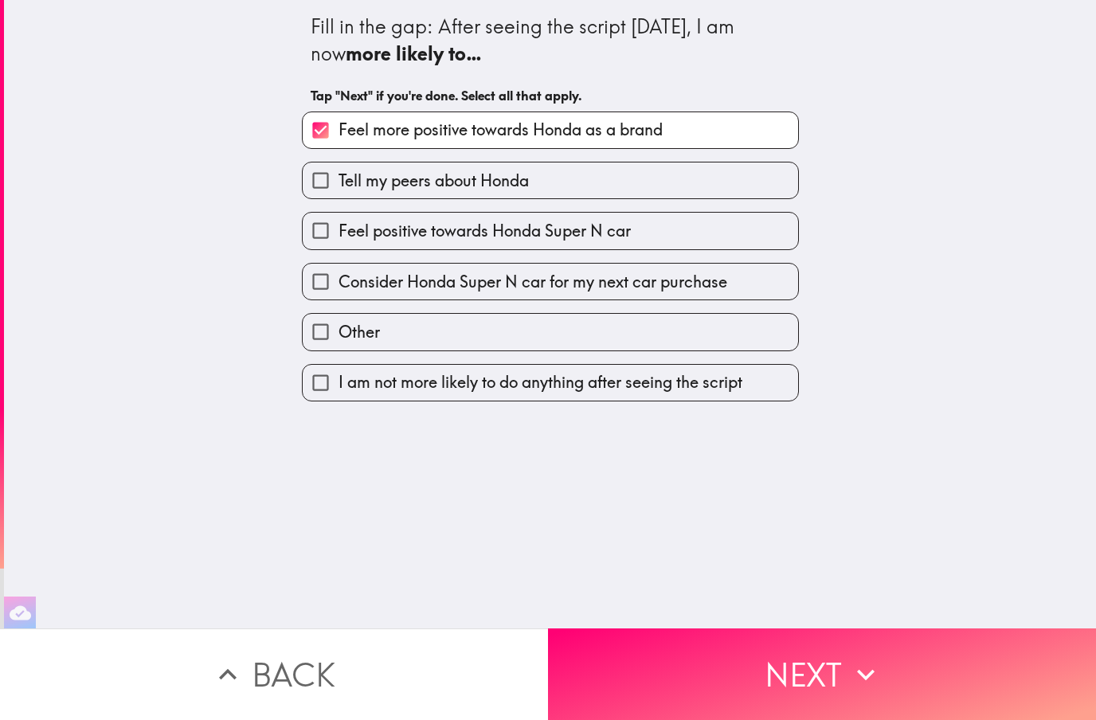
click at [826, 670] on button "Next" at bounding box center [822, 674] width 548 height 92
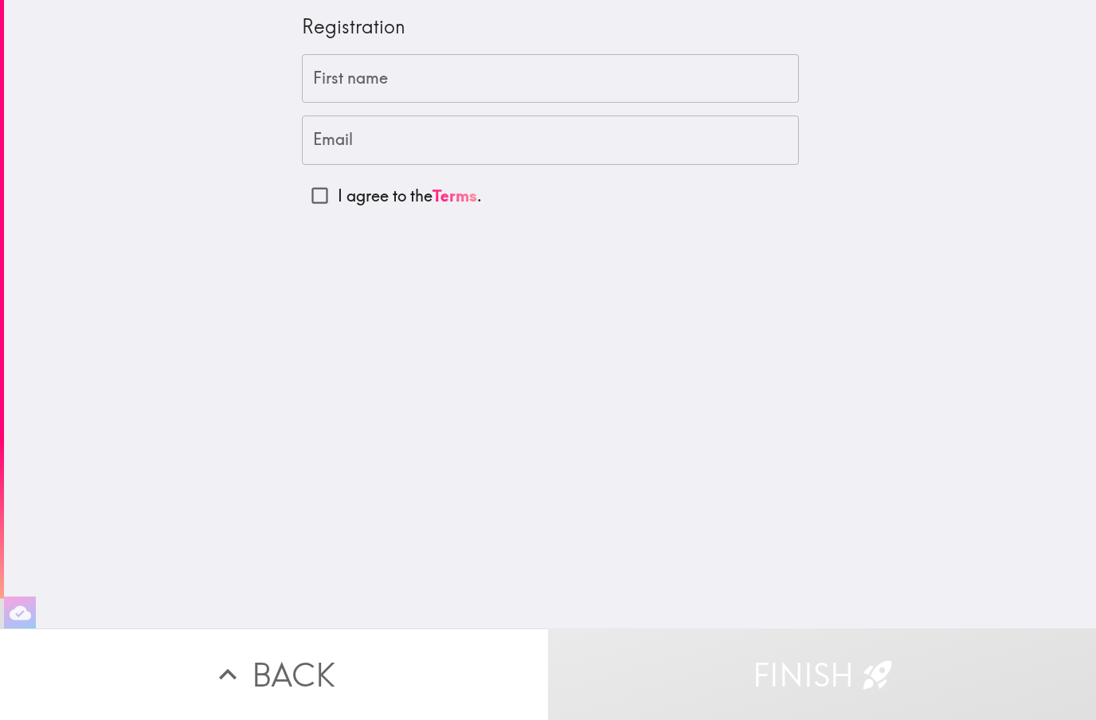
click at [439, 74] on input "First name" at bounding box center [550, 78] width 497 height 49
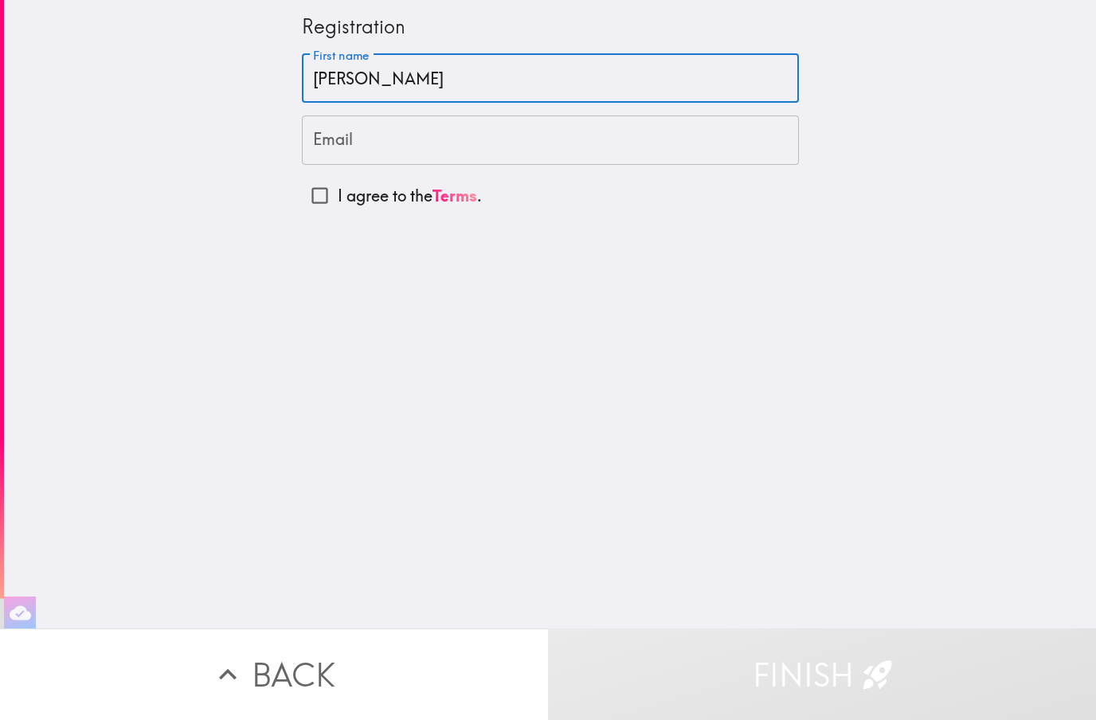
type input "Morgan"
click at [507, 139] on input "Email" at bounding box center [550, 139] width 497 height 49
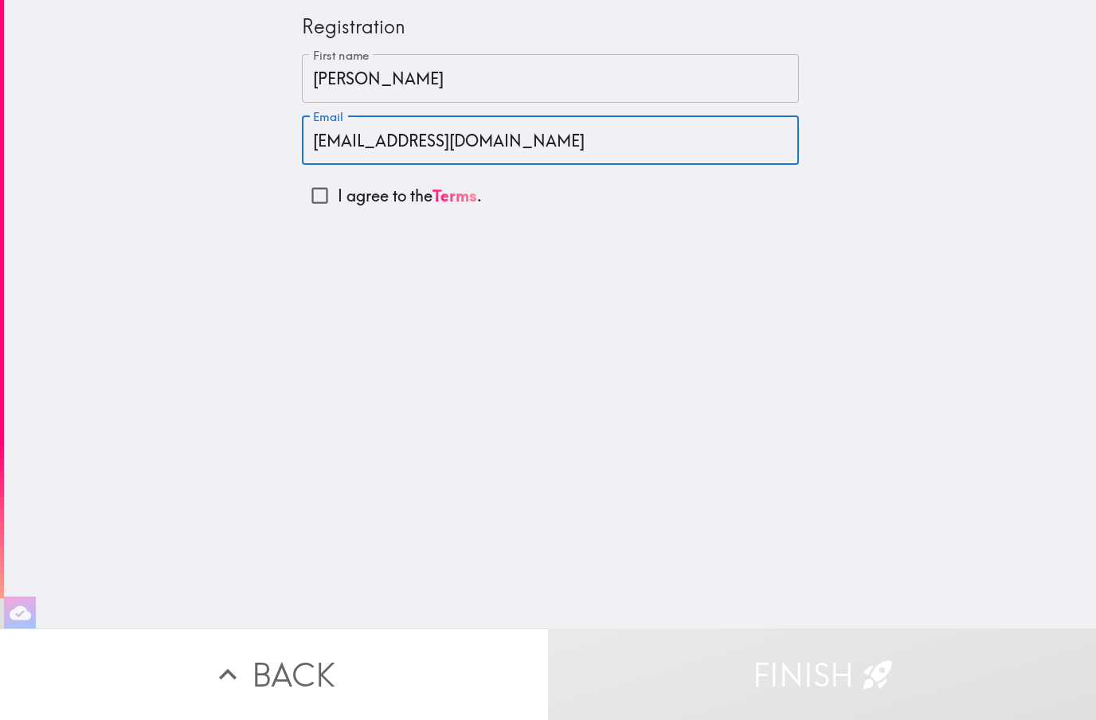
type input "macrawfordx@gmail.com"
click at [325, 185] on input "I agree to the Terms ." at bounding box center [320, 196] width 36 height 36
checkbox input "true"
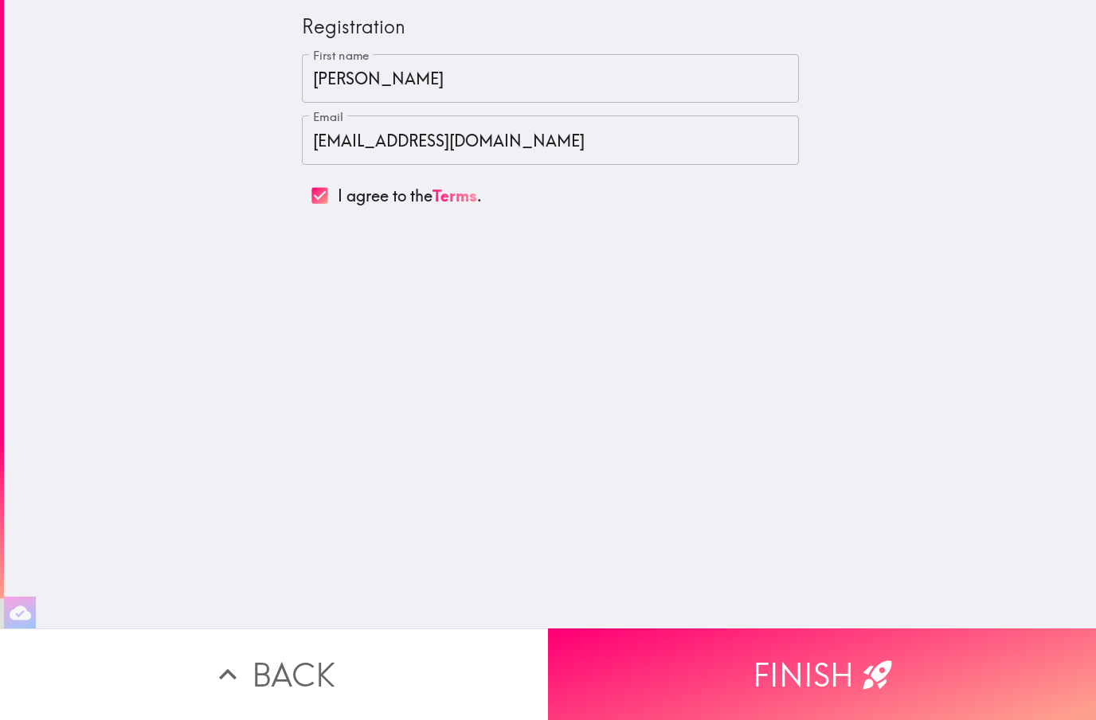
click at [826, 667] on button "Finish" at bounding box center [822, 674] width 548 height 92
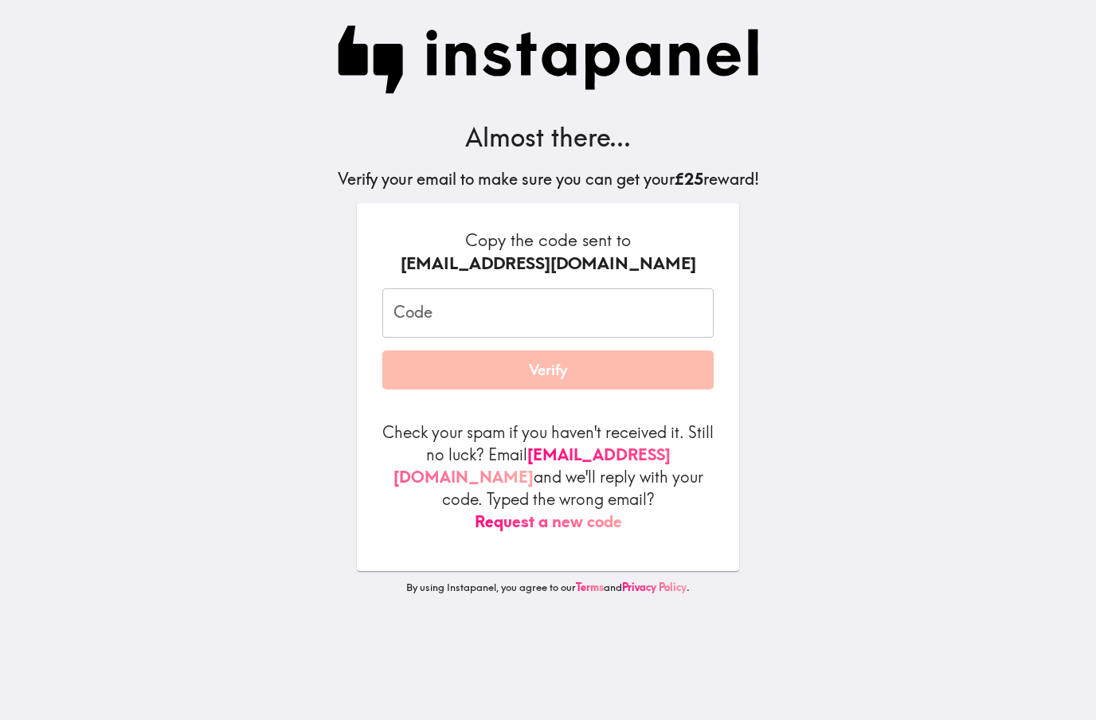
click at [622, 315] on input "Code" at bounding box center [547, 312] width 331 height 49
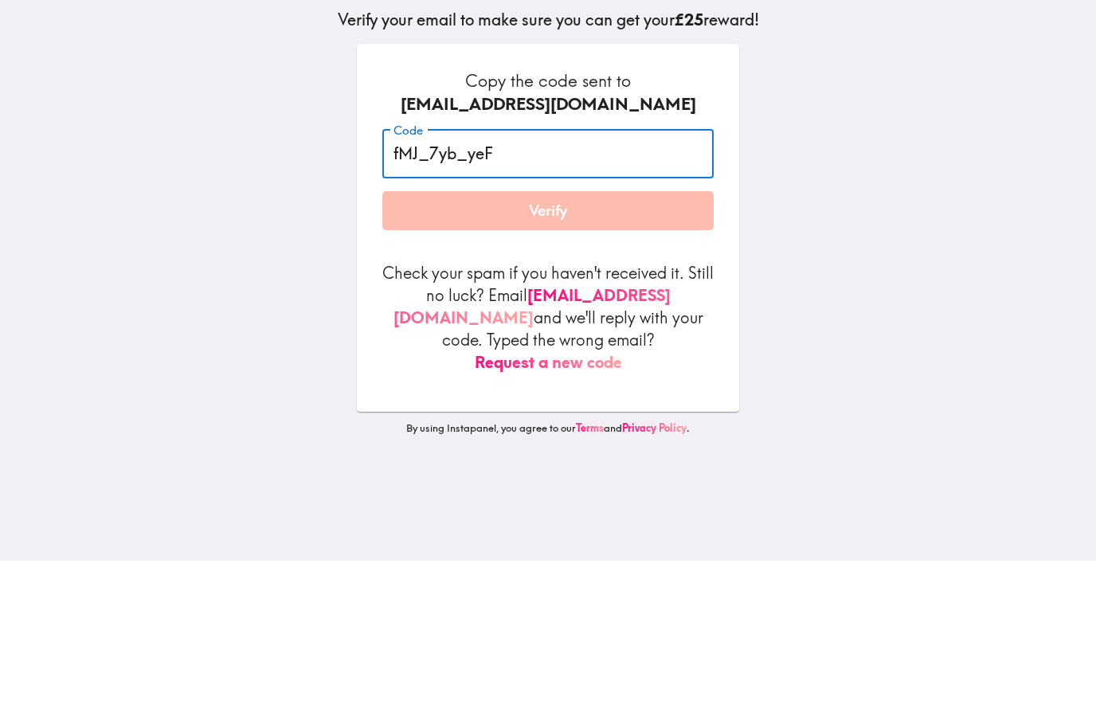
type input "fMJ_7yb_yeF"
click at [801, 209] on div "Almost there... Verify your email to make sure you can get your £25 reward! Cop…" at bounding box center [548, 360] width 510 height 720
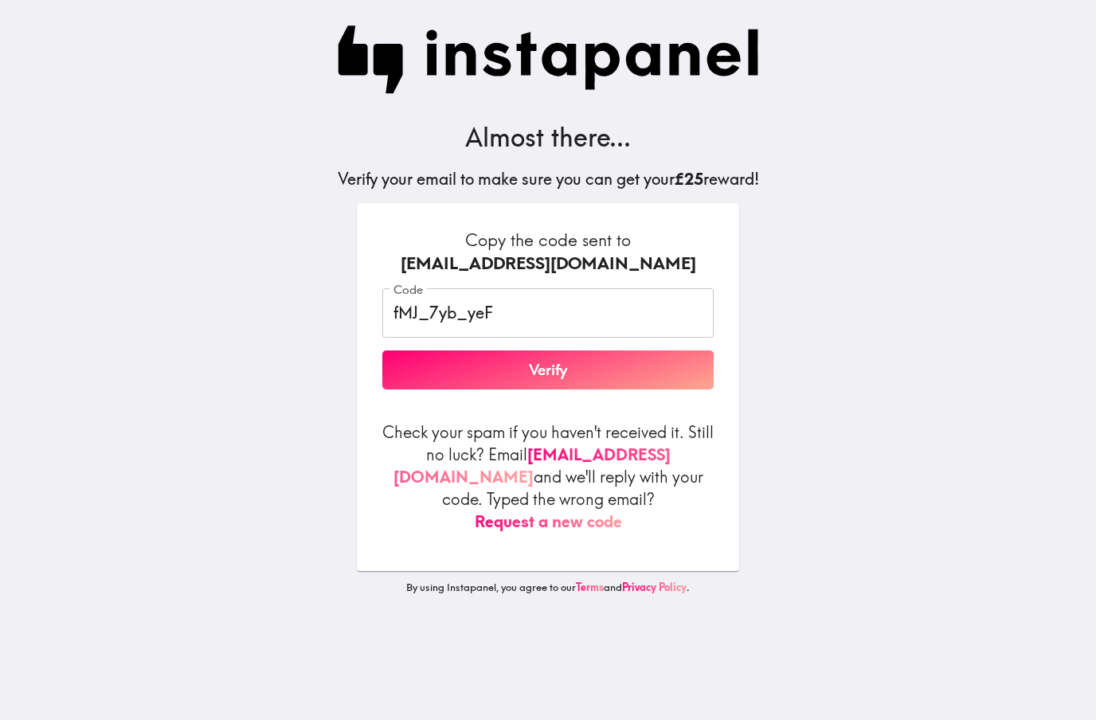
click at [665, 369] on button "Verify" at bounding box center [547, 370] width 331 height 40
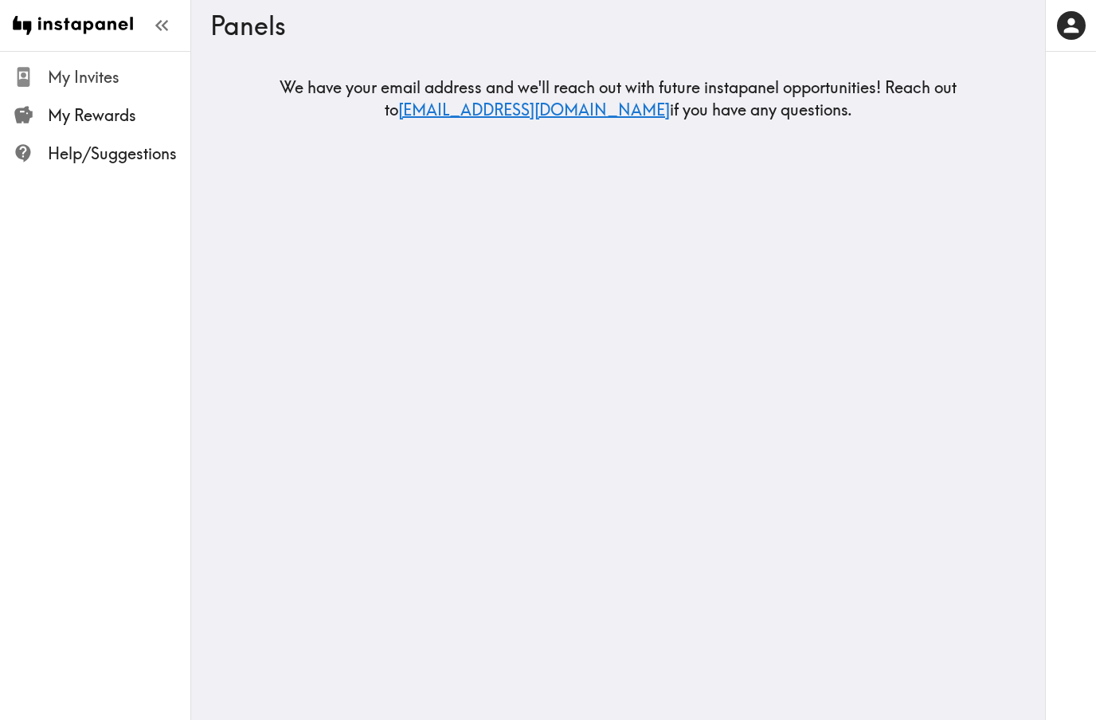
click at [112, 82] on span "My Invites" at bounding box center [119, 77] width 143 height 22
click at [108, 80] on span "My Invites" at bounding box center [119, 77] width 143 height 22
click at [104, 116] on span "My Rewards" at bounding box center [119, 115] width 143 height 22
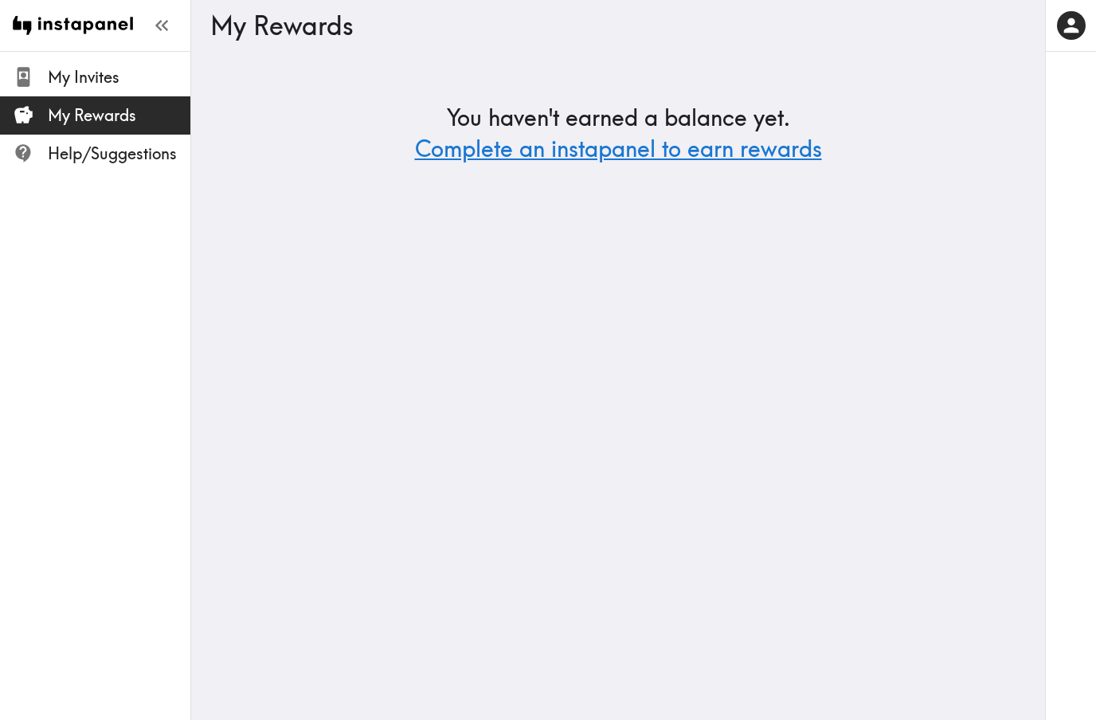
click at [1076, 30] on icon "button" at bounding box center [1074, 26] width 6 height 11
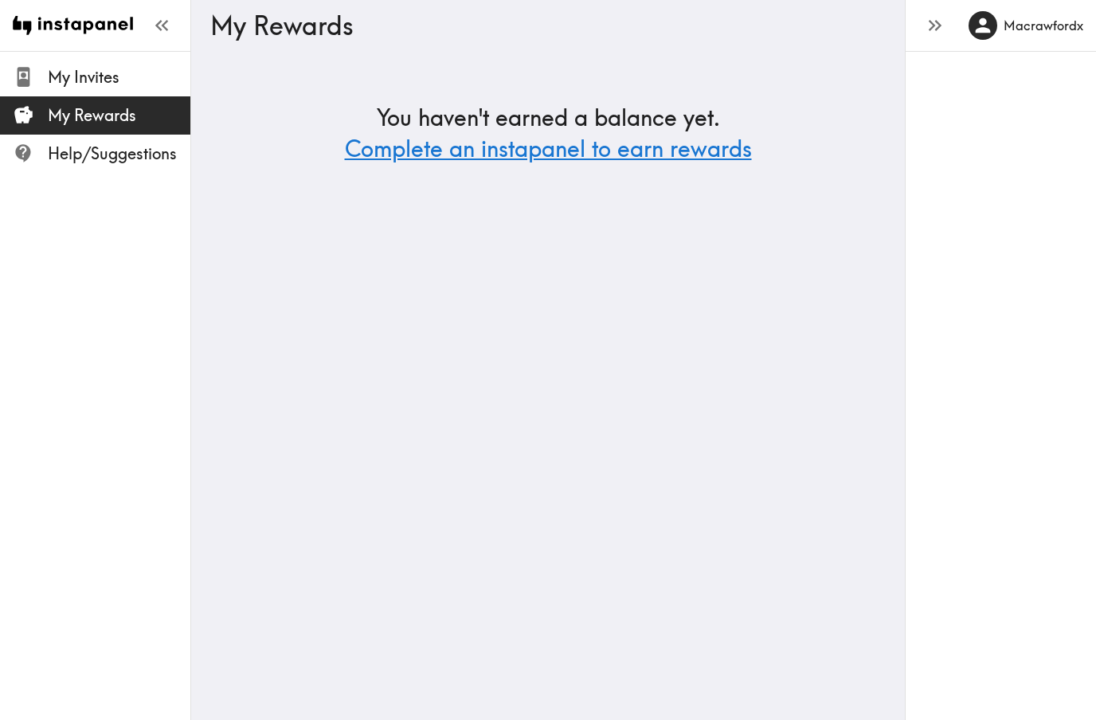
click at [932, 37] on button "button" at bounding box center [934, 26] width 32 height 32
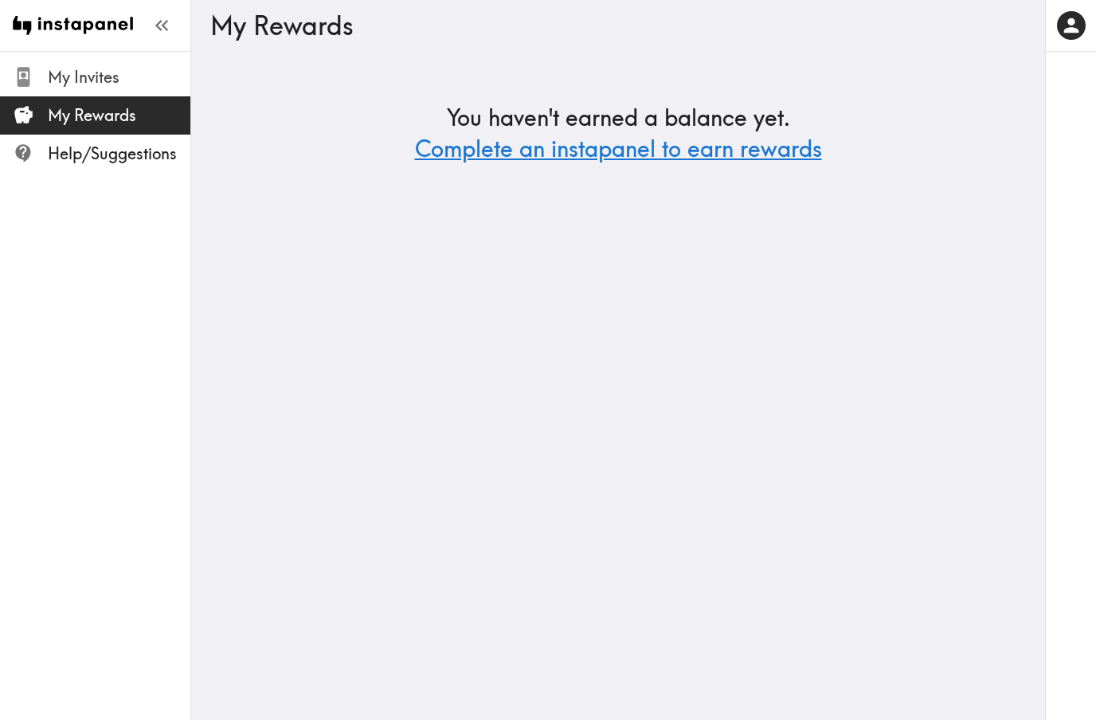
click at [127, 72] on span "My Invites" at bounding box center [119, 77] width 143 height 22
